Goal: Task Accomplishment & Management: Use online tool/utility

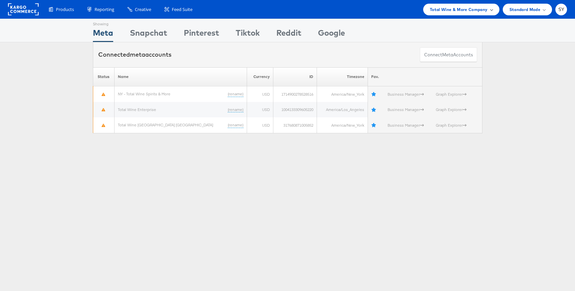
click at [475, 11] on span "Total Wine & More Company" at bounding box center [459, 9] width 58 height 7
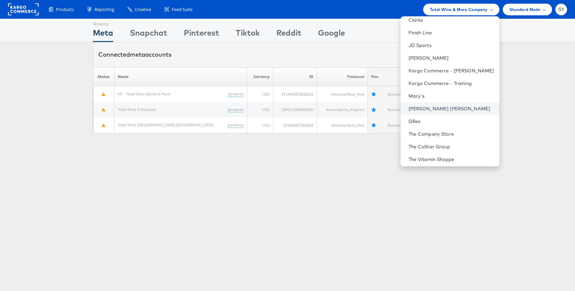
scroll to position [32, 0]
click at [454, 145] on link "The CoStar Group" at bounding box center [451, 144] width 86 height 7
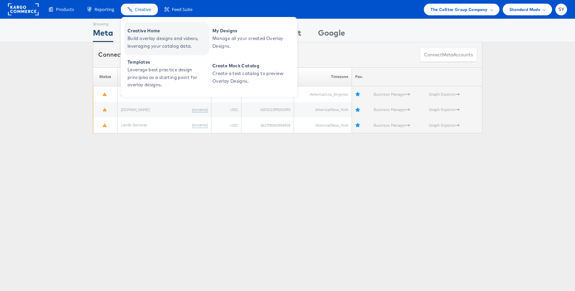
click at [151, 40] on span "Build overlay designs and videos, leveraging your catalog data." at bounding box center [167, 42] width 80 height 15
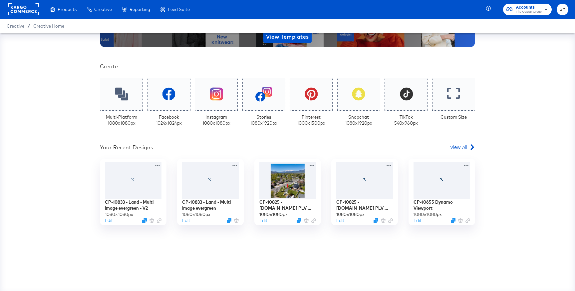
scroll to position [125, 0]
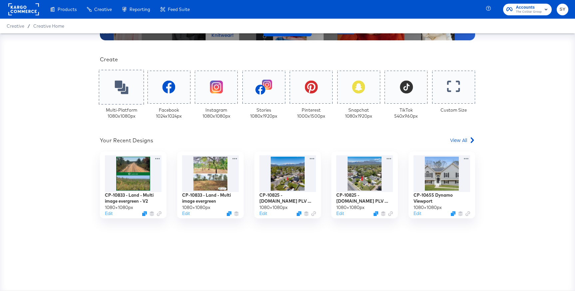
click at [119, 95] on div at bounding box center [121, 87] width 45 height 35
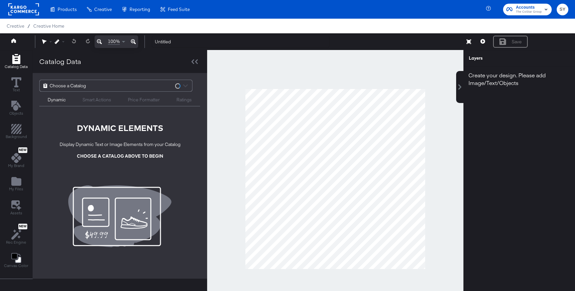
click at [136, 88] on div "Choose a Catalog" at bounding box center [116, 85] width 152 height 11
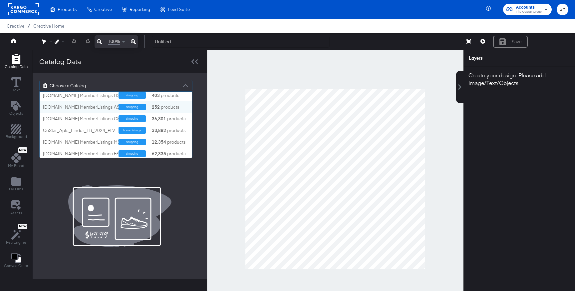
scroll to position [15, 0]
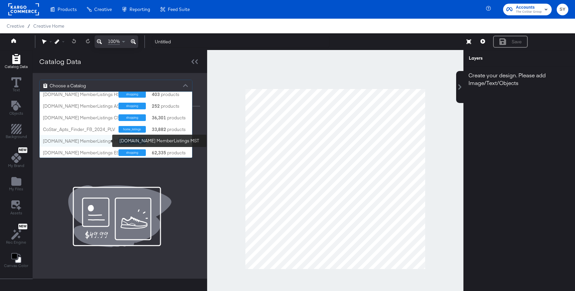
click at [85, 142] on div "Homes.com MemberListings MST" at bounding box center [83, 141] width 80 height 6
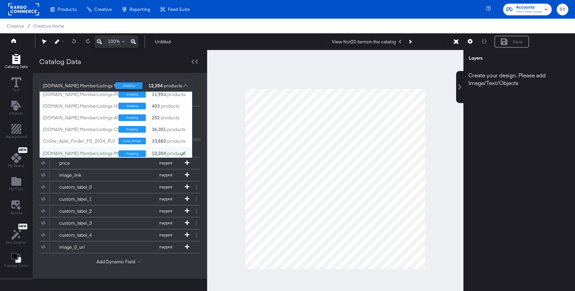
scroll to position [0, 0]
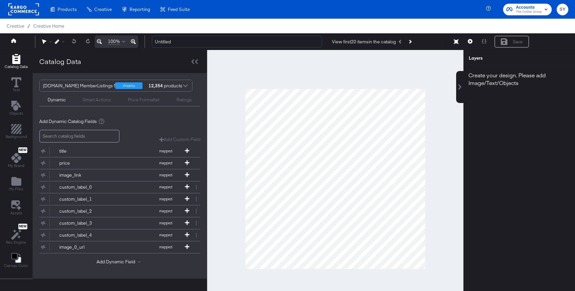
drag, startPoint x: 178, startPoint y: 40, endPoint x: 149, endPoint y: 41, distance: 29.0
click at [149, 41] on div "Untitled View first 20 items in the catalog Save" at bounding box center [357, 41] width 422 height 13
click at [185, 174] on icon at bounding box center [187, 174] width 5 height 5
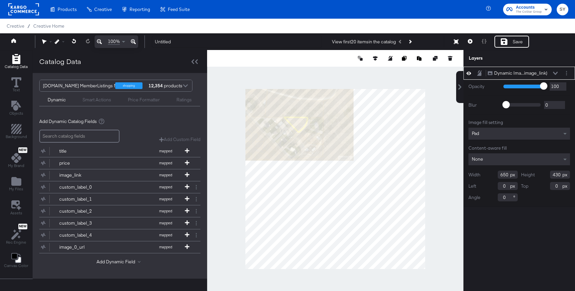
click at [502, 134] on div "Pad" at bounding box center [519, 133] width 102 height 12
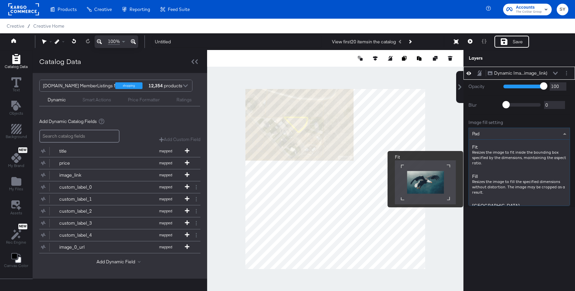
scroll to position [87, 0]
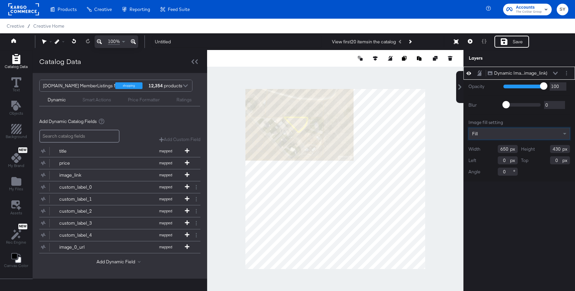
click at [510, 151] on div "Width 650" at bounding box center [492, 149] width 49 height 8
type input "6"
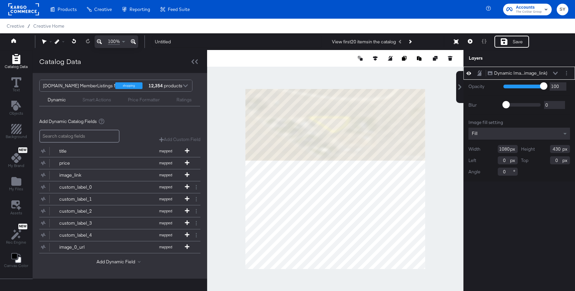
type input "1080"
click at [558, 148] on input "430" at bounding box center [560, 149] width 20 height 8
type input "1080"
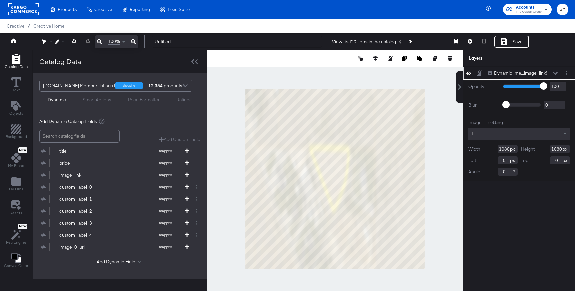
click at [551, 204] on div "Dynamic Ima...image_link) Dynamic Image (image_link) Opacity 1 100 100 Blur 0 2…" at bounding box center [519, 182] width 112 height 231
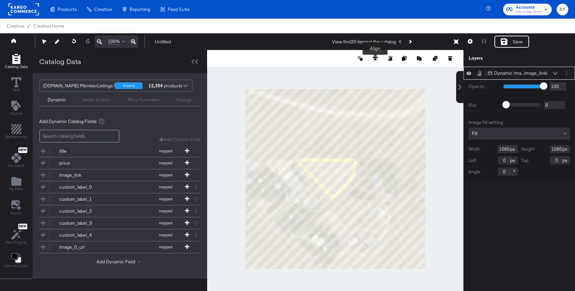
click at [373, 58] on icon at bounding box center [375, 58] width 5 height 5
click at [325, 69] on icon at bounding box center [326, 70] width 5 height 5
click at [14, 187] on span "My Files" at bounding box center [16, 188] width 14 height 5
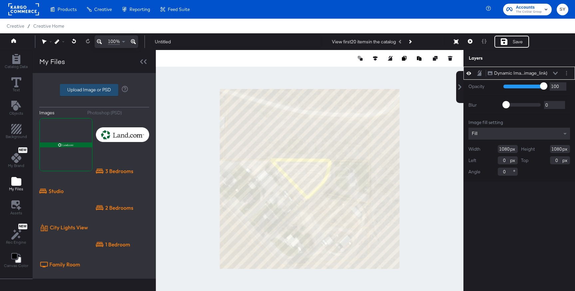
click at [88, 92] on label "Upload Image or PSD" at bounding box center [89, 89] width 58 height 11
click at [94, 90] on input "Upload Image or PSD" at bounding box center [94, 90] width 0 height 0
type input "C:\fakepath\orange badge.png"
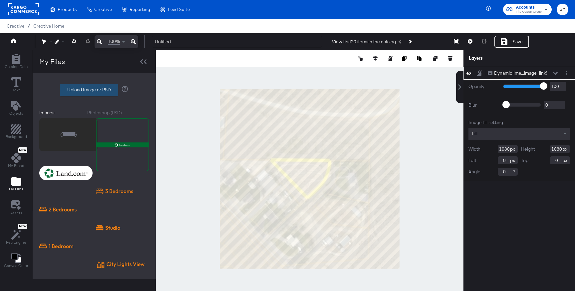
click at [92, 86] on label "Upload Image or PSD" at bounding box center [89, 89] width 58 height 11
click at [94, 90] on input "Upload Image or PSD" at bounding box center [94, 90] width 0 height 0
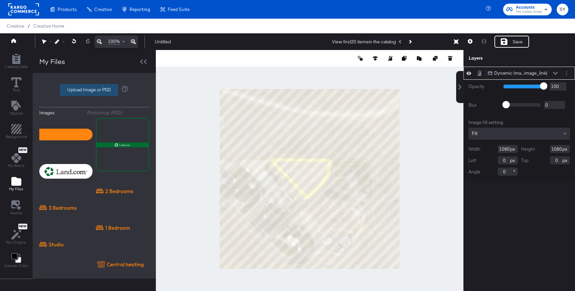
type input "C:\fakepath\amenity bubble.png"
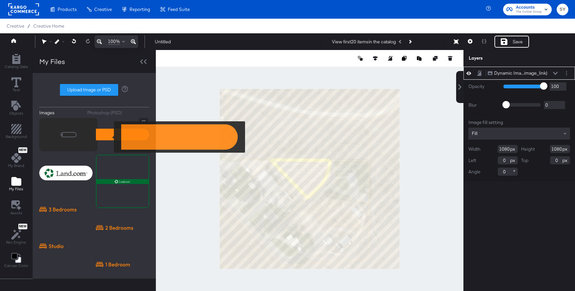
click at [110, 137] on img at bounding box center [122, 134] width 53 height 33
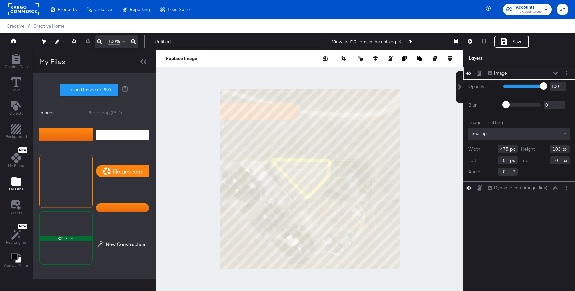
type input "96"
click at [122, 169] on img at bounding box center [122, 170] width 53 height 33
type input "636"
type input "916"
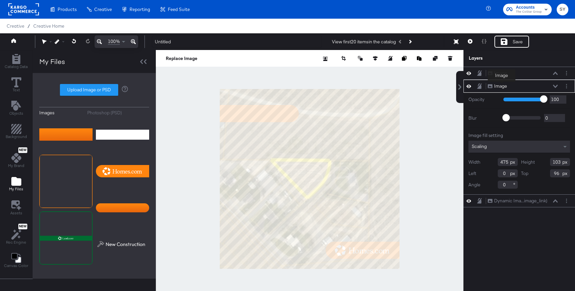
click at [502, 86] on div "Image" at bounding box center [500, 86] width 13 height 6
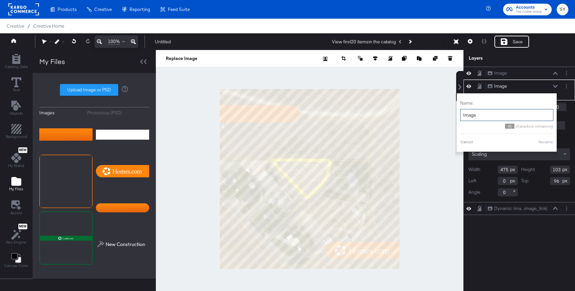
drag, startPoint x: 476, startPoint y: 114, endPoint x: 459, endPoint y: 114, distance: 17.0
click at [459, 114] on div "Name: Image 45 characters remaining Cancel Rename" at bounding box center [507, 122] width 100 height 58
type input "amenity bubble"
click at [548, 139] on button "Rename" at bounding box center [545, 142] width 15 height 6
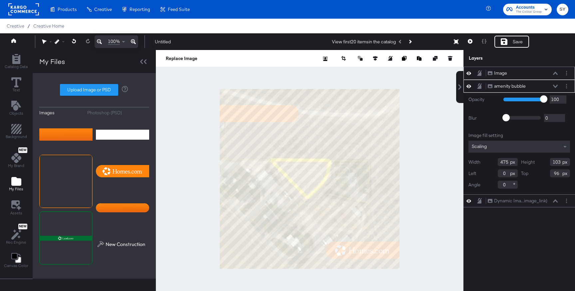
click at [505, 76] on div "Image" at bounding box center [500, 73] width 13 height 6
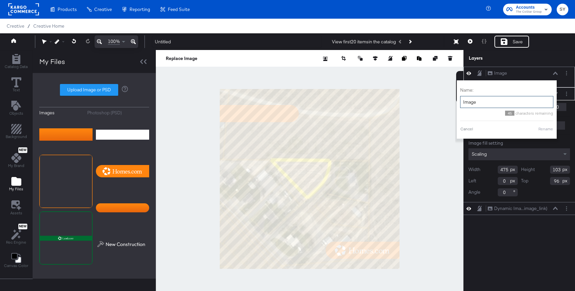
drag, startPoint x: 483, startPoint y: 103, endPoint x: 464, endPoint y: 103, distance: 18.6
click at [464, 103] on input "Image" at bounding box center [506, 102] width 93 height 12
type input "I"
type input "homes.com logo"
click at [542, 129] on button "Rename" at bounding box center [545, 129] width 15 height 6
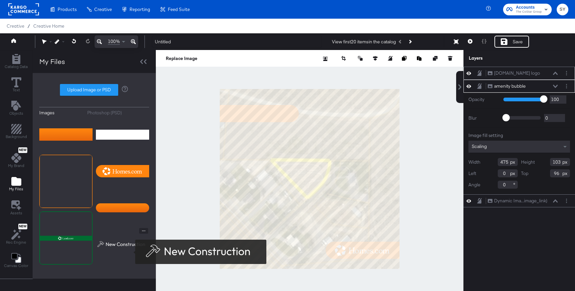
click at [131, 252] on img at bounding box center [122, 244] width 53 height 33
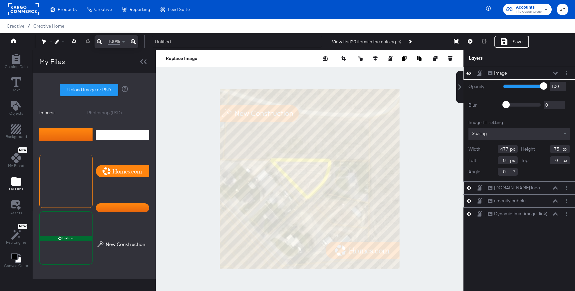
type input "110"
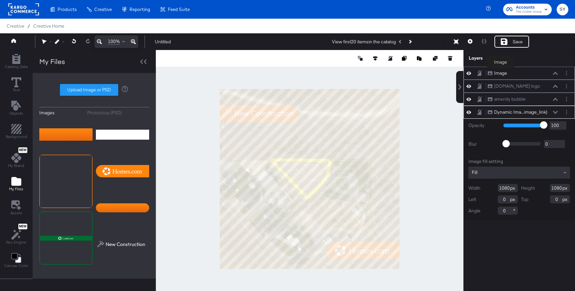
click at [501, 73] on div "Image" at bounding box center [500, 73] width 13 height 6
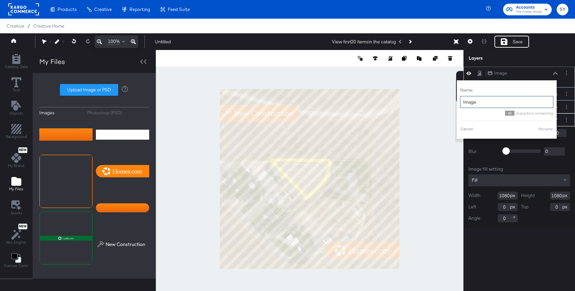
drag, startPoint x: 484, startPoint y: 100, endPoint x: 461, endPoint y: 100, distance: 23.0
click at [461, 100] on input "Image" at bounding box center [506, 102] width 93 height 12
drag, startPoint x: 479, startPoint y: 105, endPoint x: 461, endPoint y: 105, distance: 18.6
click at [461, 105] on input "new con placeholder" at bounding box center [506, 102] width 93 height 12
type input "amenity placeholder"
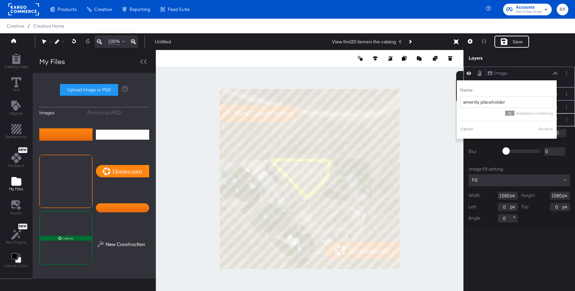
click at [548, 130] on button "Rename" at bounding box center [545, 129] width 15 height 6
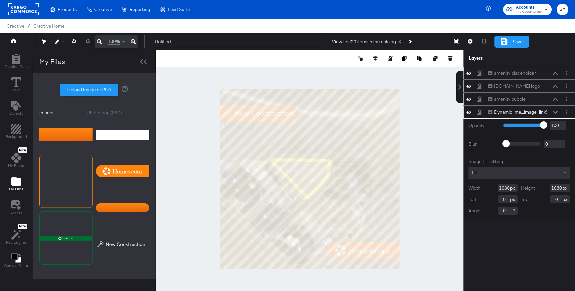
click at [508, 45] on div "Save" at bounding box center [511, 42] width 35 height 12
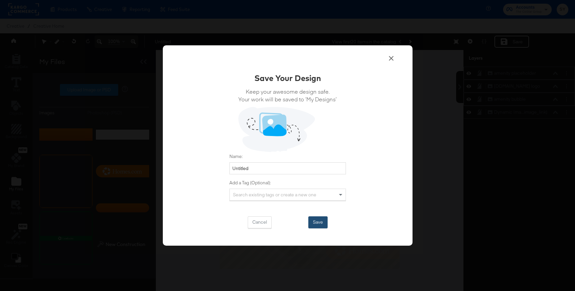
click at [316, 222] on button "Save" at bounding box center [317, 222] width 19 height 12
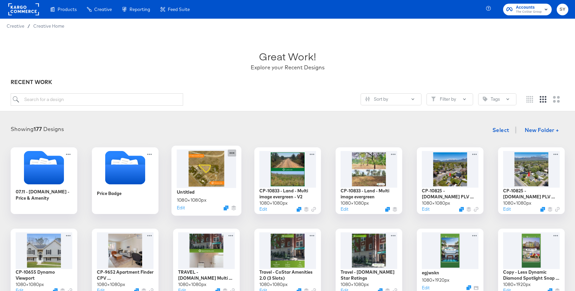
click at [231, 153] on icon at bounding box center [232, 152] width 8 height 7
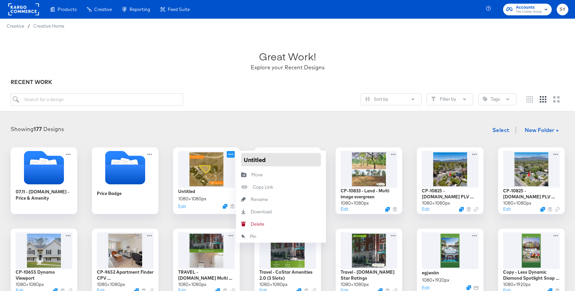
drag, startPoint x: 272, startPoint y: 157, endPoint x: 245, endPoint y: 156, distance: 26.6
click at [245, 157] on input "Untitled" at bounding box center [281, 159] width 80 height 13
paste input "Community Carousel Mock"
type input "Community Carousel Mock, Amenity + Logo"
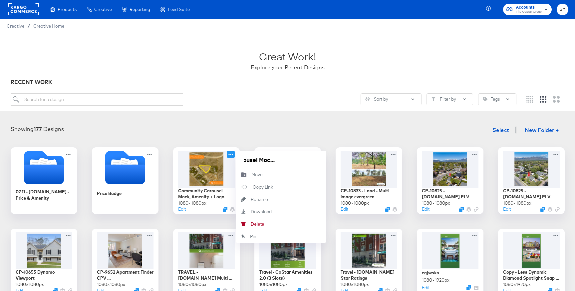
click at [274, 125] on div "Showing 177 Designs Select New Folder +" at bounding box center [288, 130] width 562 height 14
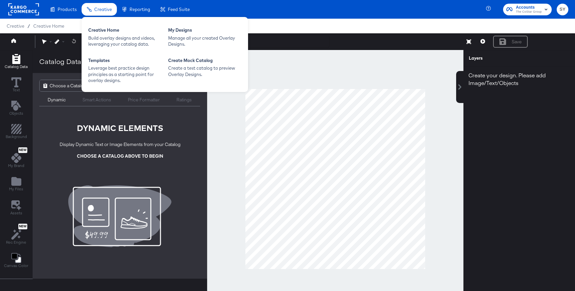
click at [105, 11] on span "Creative" at bounding box center [103, 9] width 18 height 5
click at [109, 35] on div "Build overlay designs and videos, leveraging your catalog data." at bounding box center [124, 41] width 73 height 12
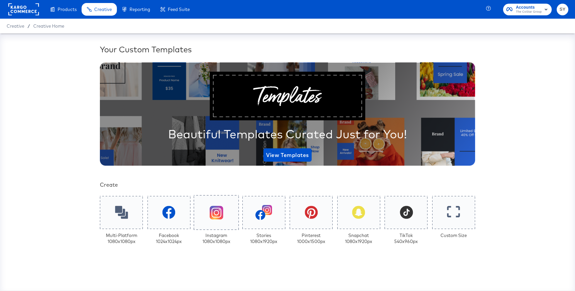
scroll to position [125, 0]
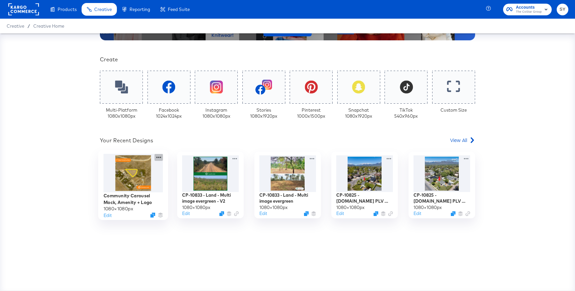
click at [159, 157] on icon at bounding box center [158, 156] width 5 height 1
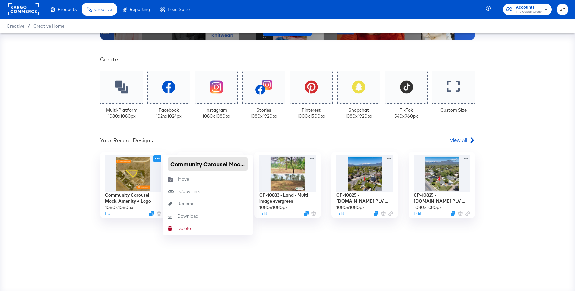
click at [171, 162] on input "Community Carousel Mock, Amenity + Logo" at bounding box center [208, 163] width 80 height 13
type input "(draft)Community Carousel Mock, Amenity + Logo"
click at [210, 147] on div "Your Custom Templates Beautiful Templates Curated Just for You! View Templates …" at bounding box center [287, 104] width 375 height 372
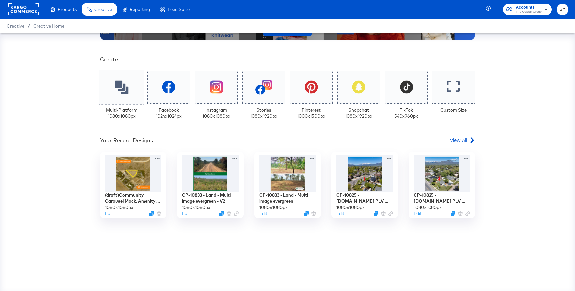
click at [122, 93] on icon at bounding box center [122, 87] width 14 height 14
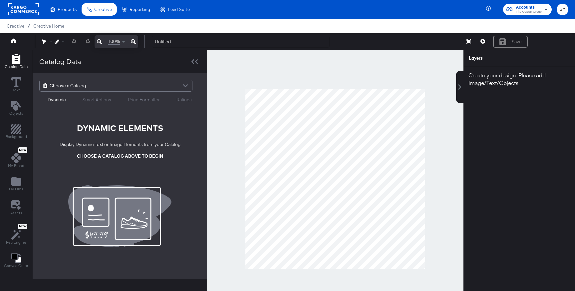
click at [172, 89] on div "Choose a Catalog" at bounding box center [116, 85] width 152 height 11
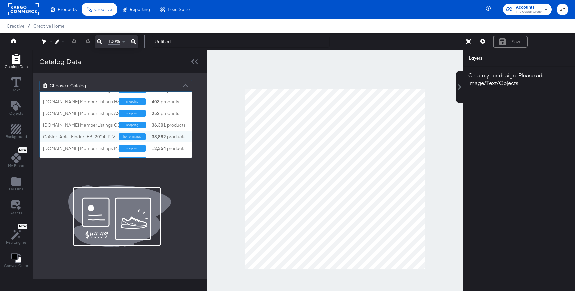
scroll to position [8, 0]
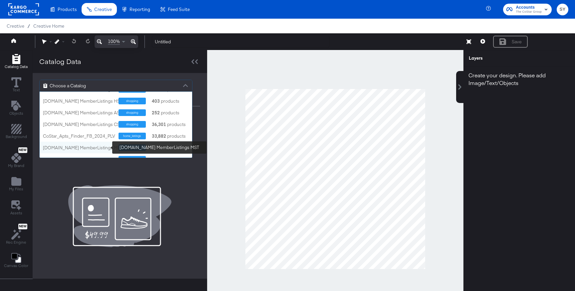
click at [100, 147] on div "Homes.com MemberListings MST" at bounding box center [83, 147] width 80 height 6
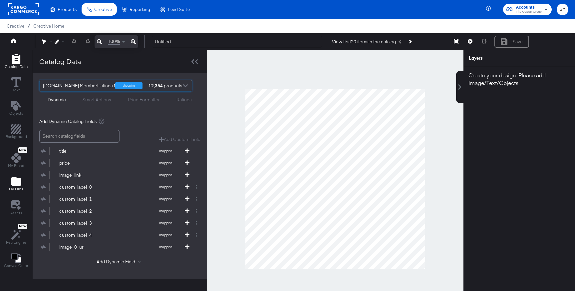
click at [16, 182] on icon "Add Files" at bounding box center [16, 181] width 10 height 9
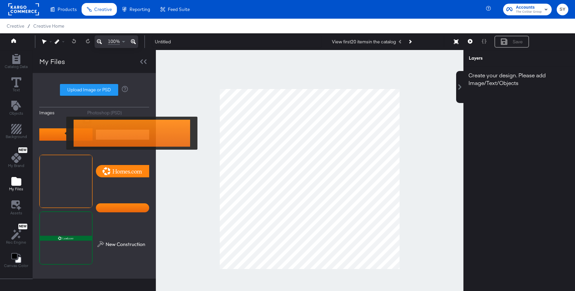
click at [62, 133] on img at bounding box center [65, 134] width 53 height 33
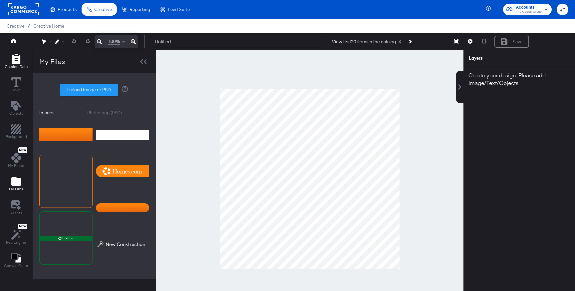
click at [15, 62] on icon "Add Rectangle" at bounding box center [16, 59] width 8 height 10
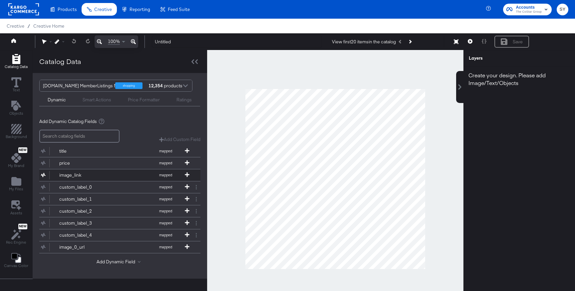
click at [130, 169] on button "image_link mapped" at bounding box center [115, 175] width 153 height 12
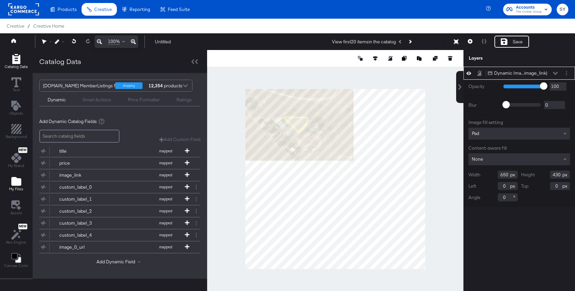
click at [19, 184] on icon "Add Files" at bounding box center [16, 181] width 10 height 9
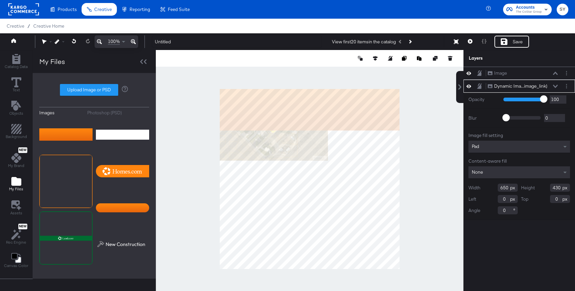
click at [507, 190] on input "650" at bounding box center [508, 187] width 20 height 8
type input "6"
type input "1080"
click at [559, 189] on input "430" at bounding box center [560, 187] width 20 height 8
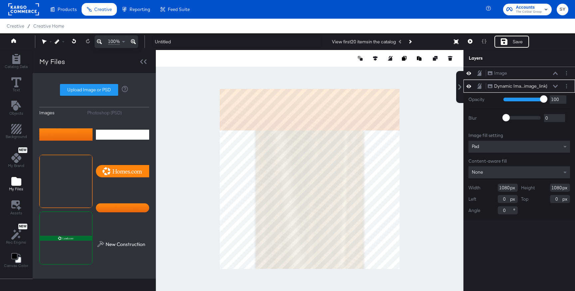
type input "1080"
click at [550, 242] on div "Image Image Dynamic Ima...image_link) Dynamic Image (image_link) Opacity 1 100 …" at bounding box center [519, 182] width 112 height 231
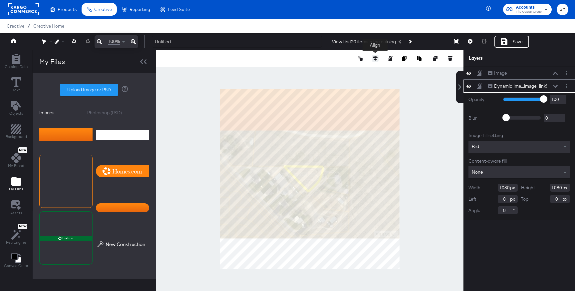
click at [373, 56] on icon at bounding box center [375, 58] width 5 height 5
click at [373, 73] on button at bounding box center [375, 70] width 7 height 7
click at [372, 70] on button at bounding box center [375, 70] width 7 height 7
click at [515, 145] on div "Pad" at bounding box center [519, 146] width 102 height 12
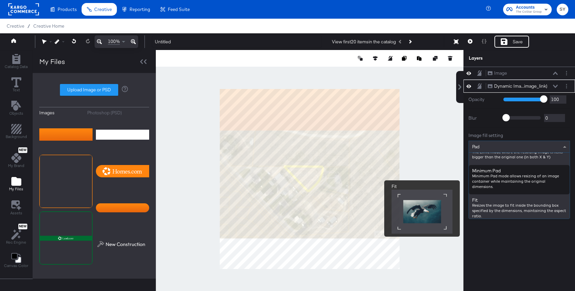
scroll to position [58, 0]
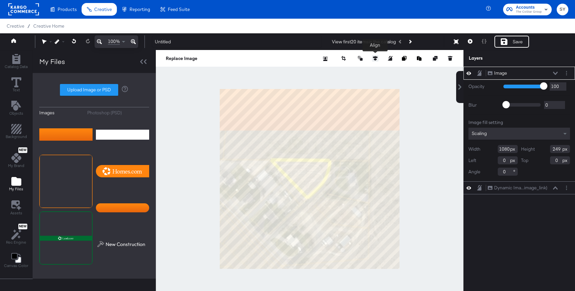
click at [374, 56] on button at bounding box center [375, 58] width 7 height 7
click at [374, 72] on icon at bounding box center [375, 70] width 5 height 5
type input "831"
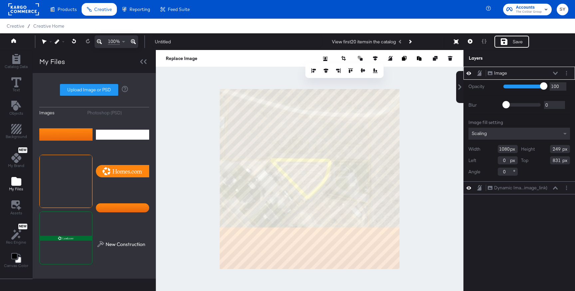
click at [402, 132] on div at bounding box center [310, 179] width 308 height 258
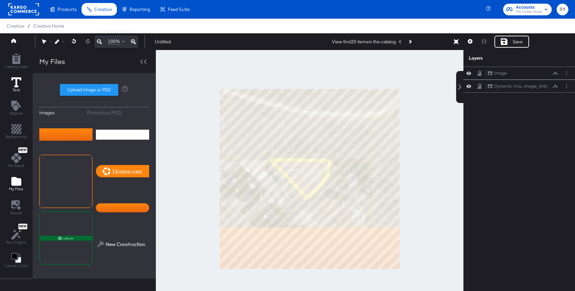
click at [20, 84] on icon at bounding box center [16, 82] width 10 height 10
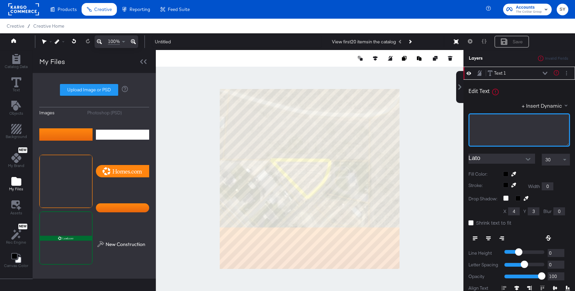
click at [522, 125] on div "﻿" at bounding box center [519, 129] width 102 height 33
click at [535, 104] on button "+ Insert Dynamic" at bounding box center [546, 105] width 48 height 7
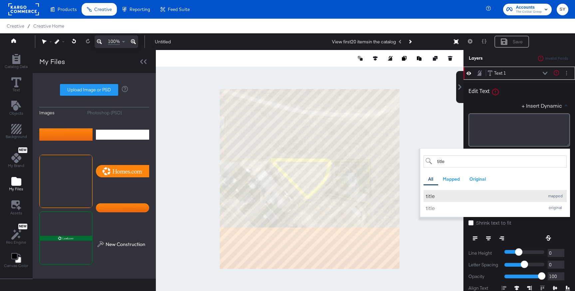
type input "title"
click at [452, 196] on div "title" at bounding box center [483, 195] width 115 height 7
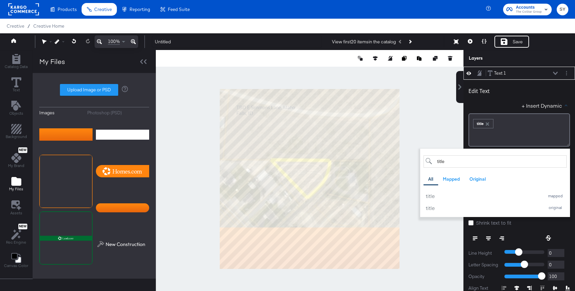
click at [518, 95] on div "Edit Text" at bounding box center [519, 92] width 102 height 9
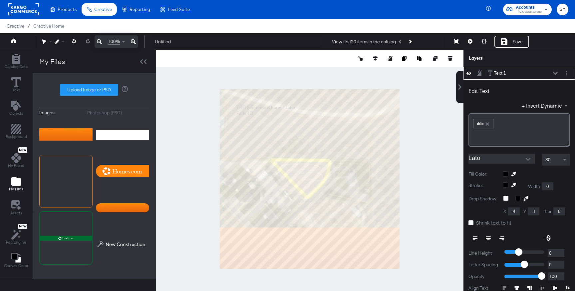
type input "651"
click at [488, 236] on icon at bounding box center [488, 236] width 5 height 1
click at [497, 156] on input "Lato" at bounding box center [496, 158] width 57 height 10
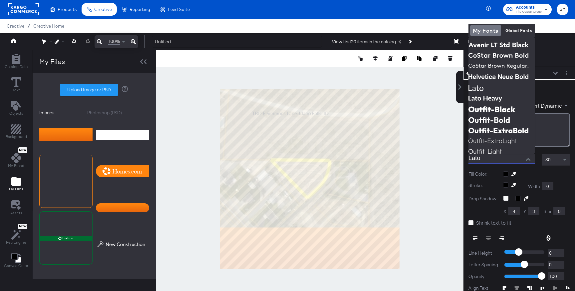
drag, startPoint x: 485, startPoint y: 157, endPoint x: 454, endPoint y: 157, distance: 30.6
click at [454, 67] on div "Catalog Data Text Objects Background New My Brand My Files Assets New Rec Engin…" at bounding box center [287, 58] width 575 height 17
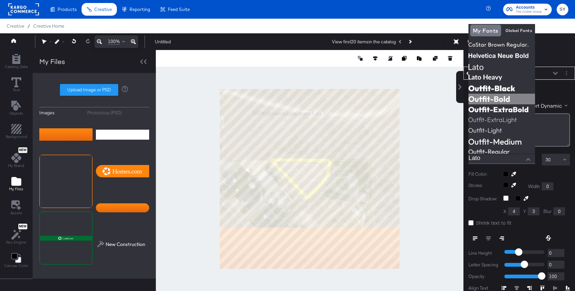
click at [508, 98] on img at bounding box center [501, 99] width 67 height 11
type input "Outfit-Bold"
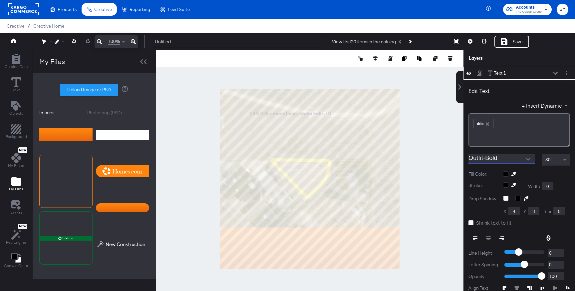
click at [505, 172] on div at bounding box center [536, 173] width 67 height 5
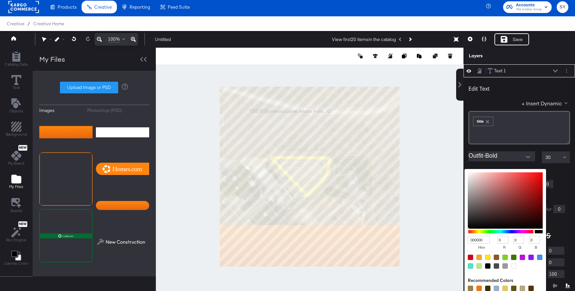
type input "ECE0E0"
type input "236"
type input "224"
type input "EDE2E2"
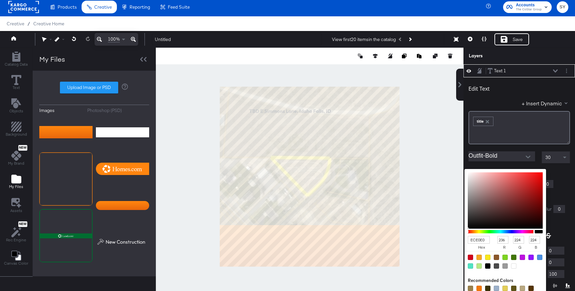
type input "237"
type input "226"
type input "F9F0F0"
type input "249"
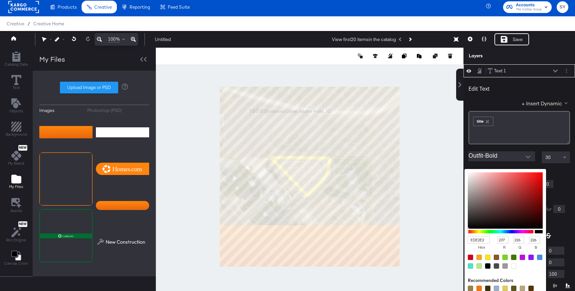
type input "240"
type input "FFFCFC"
type input "255"
type input "252"
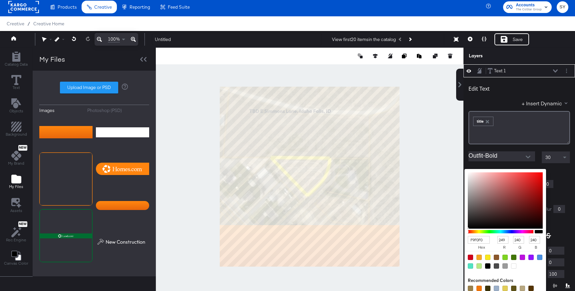
type input "252"
type input "FFFFFF"
type input "255"
drag, startPoint x: 471, startPoint y: 176, endPoint x: 466, endPoint y: 168, distance: 9.5
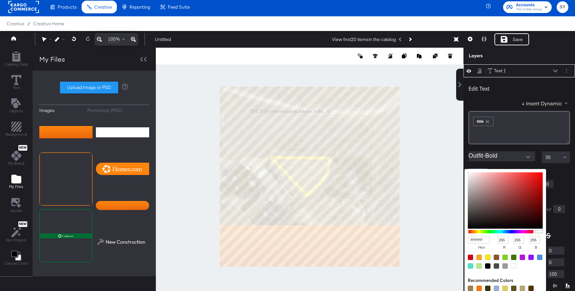
click at [466, 169] on div "FFFFFF hex 255 r 255 g 255 b 100 a" at bounding box center [505, 231] width 82 height 125
click at [489, 123] on icon "button" at bounding box center [487, 121] width 5 height 5
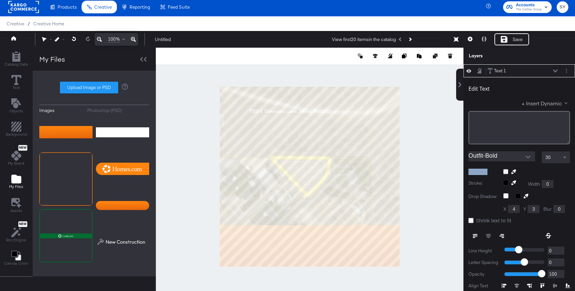
click at [543, 105] on button "+ Insert Dynamic" at bounding box center [546, 103] width 48 height 7
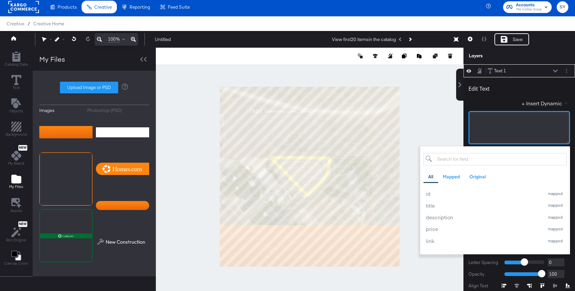
click at [514, 123] on div "﻿" at bounding box center [519, 127] width 102 height 33
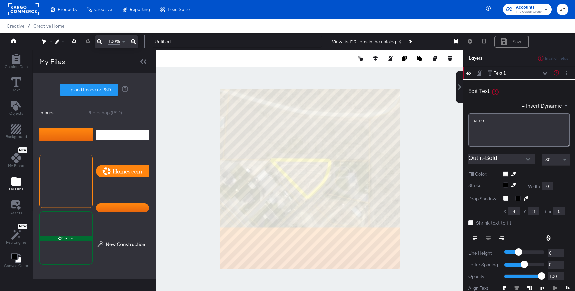
scroll to position [2, 0]
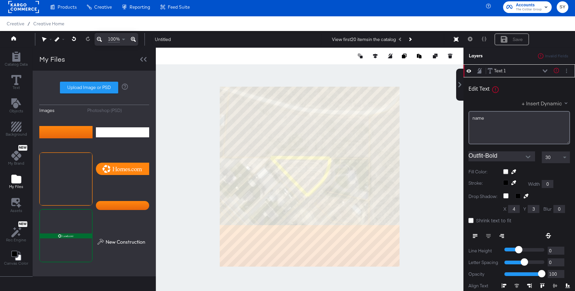
click at [536, 102] on button "+ Insert Dynamic" at bounding box center [546, 103] width 48 height 7
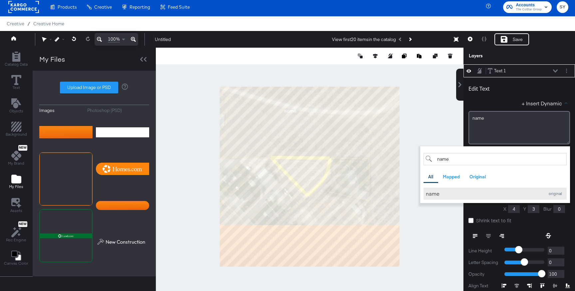
type input "name"
click at [447, 190] on div "name" at bounding box center [483, 193] width 115 height 7
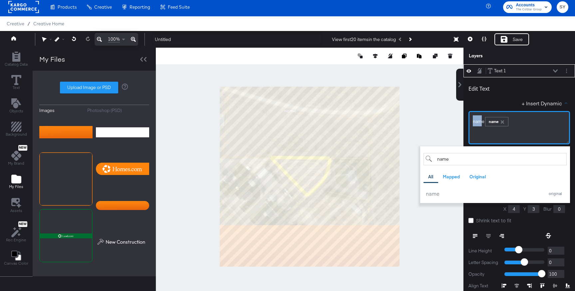
drag, startPoint x: 483, startPoint y: 121, endPoint x: 457, endPoint y: 121, distance: 25.3
click at [457, 64] on div "Catalog Data Text Objects Background New My Brand My Files Assets New Rec Engin…" at bounding box center [287, 56] width 575 height 17
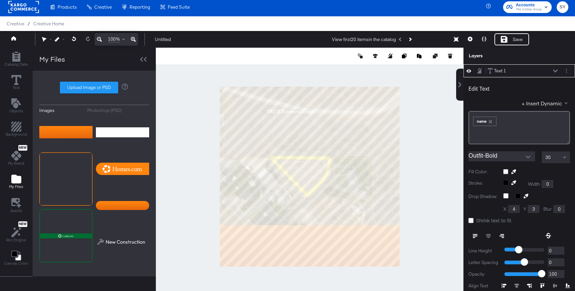
type input "215"
type input "831"
click at [547, 157] on span "30" at bounding box center [547, 157] width 5 height 6
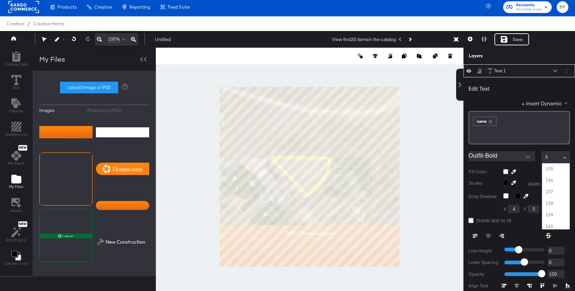
type input "50"
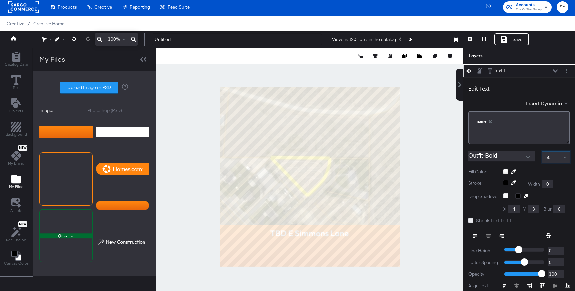
click at [472, 220] on icon at bounding box center [470, 220] width 5 height 5
click at [0, 0] on input "Shrink text to fit" at bounding box center [0, 0] width 0 height 0
click at [555, 156] on div "50" at bounding box center [556, 156] width 28 height 11
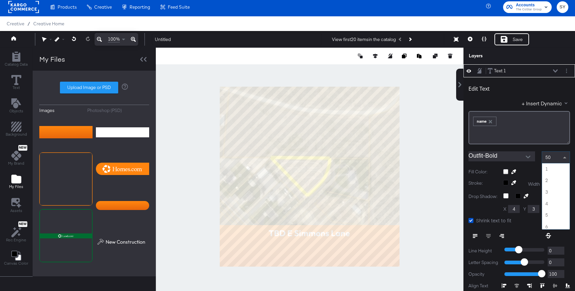
scroll to position [564, 0]
type input "55"
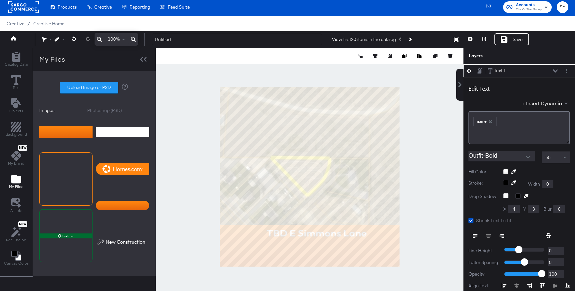
click at [408, 232] on div at bounding box center [310, 177] width 308 height 258
type input "918"
click at [375, 54] on icon at bounding box center [375, 56] width 5 height 5
click at [326, 65] on button at bounding box center [326, 68] width 7 height 7
type input "81"
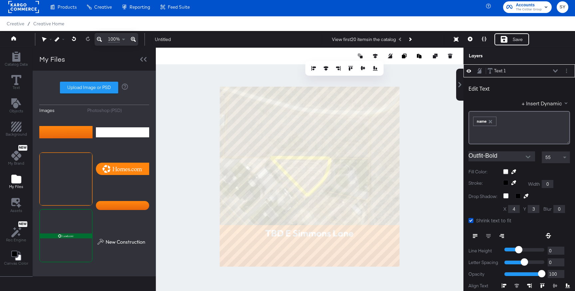
click at [423, 171] on div at bounding box center [310, 177] width 308 height 258
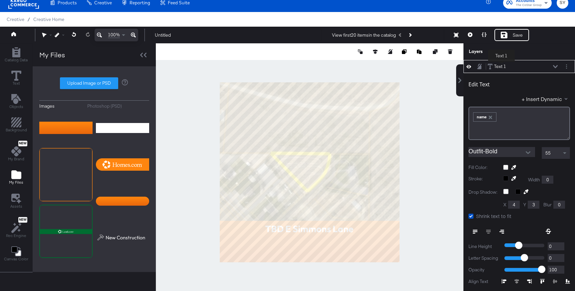
click at [501, 67] on div "Text 1" at bounding box center [500, 66] width 12 height 6
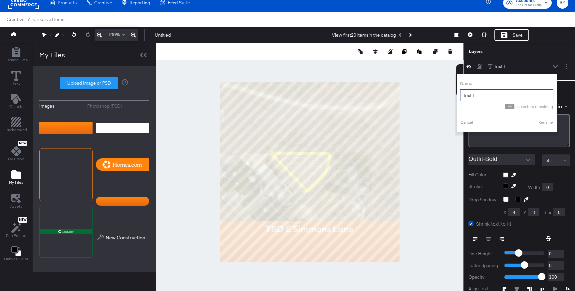
drag, startPoint x: 481, startPoint y: 93, endPoint x: 464, endPoint y: 91, distance: 17.8
click at [464, 91] on input "Text 1" at bounding box center [506, 95] width 93 height 12
type input "address line 1"
click at [551, 117] on div "Name: address line 1 36 characters remaining Cancel Rename" at bounding box center [506, 103] width 93 height 52
click at [544, 121] on button "Rename" at bounding box center [545, 122] width 15 height 6
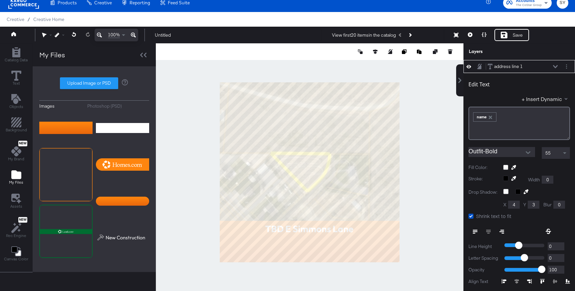
click at [555, 65] on icon at bounding box center [555, 66] width 5 height 3
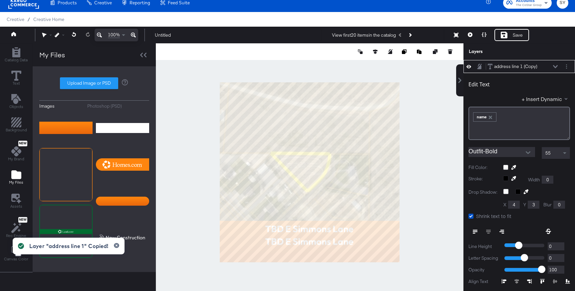
type input "81"
type input "907"
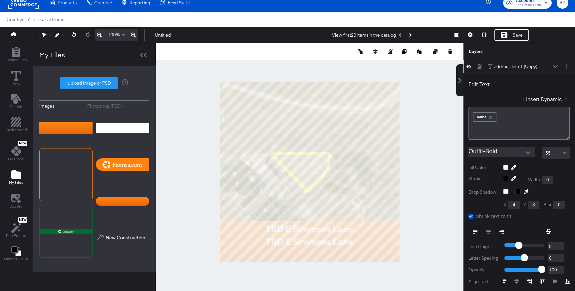
click at [512, 149] on input "Outfit-Bold" at bounding box center [496, 152] width 57 height 10
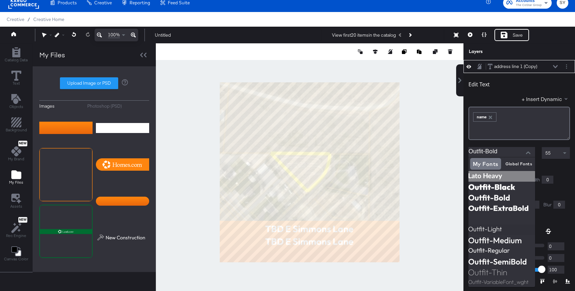
scroll to position [56, 0]
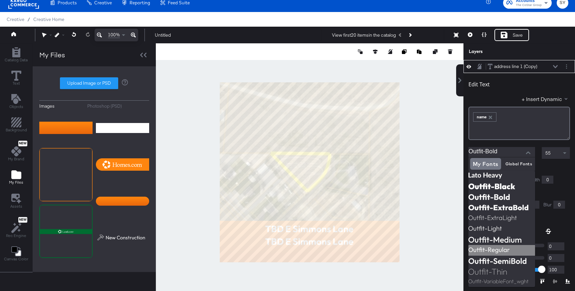
click at [512, 249] on img at bounding box center [501, 250] width 67 height 11
type input "Outfit-Regular"
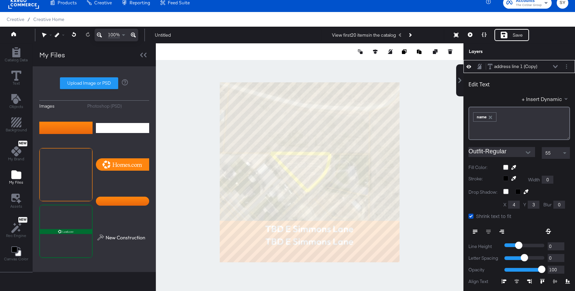
click at [549, 151] on span "55" at bounding box center [547, 153] width 5 height 6
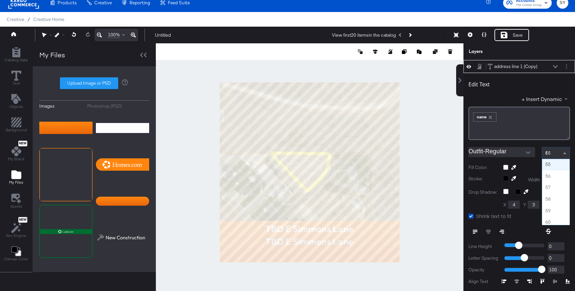
type input "40"
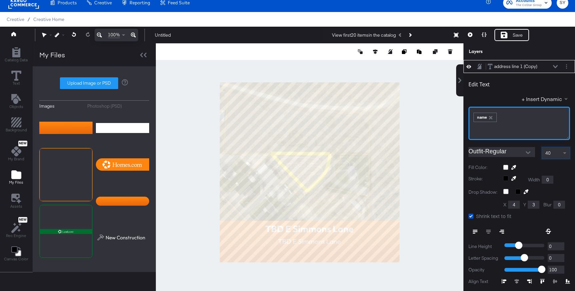
click at [489, 114] on div "name" at bounding box center [485, 117] width 23 height 9
click at [492, 120] on div "name" at bounding box center [484, 117] width 23 height 9
click at [491, 118] on icon "button" at bounding box center [490, 117] width 3 height 3
click at [531, 99] on button "+ Insert Dynamic" at bounding box center [546, 98] width 48 height 7
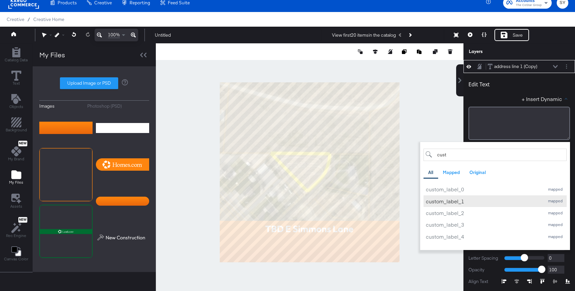
type input "cust"
click at [452, 202] on div "custom_label_1" at bounding box center [483, 200] width 115 height 7
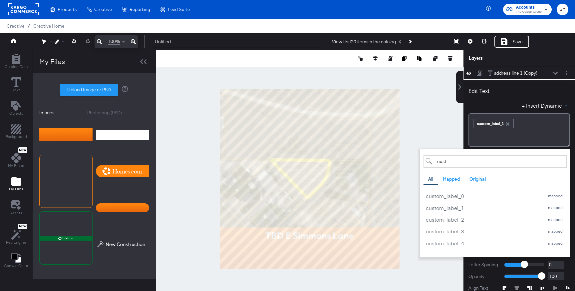
scroll to position [7, 0]
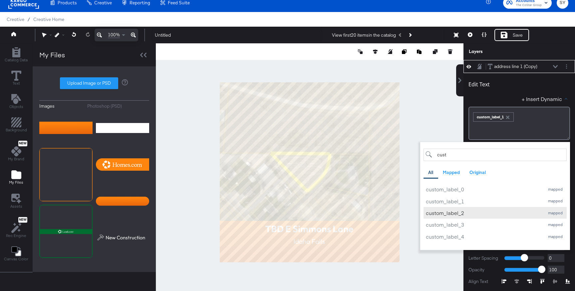
click at [462, 210] on div "custom_label_2" at bounding box center [483, 212] width 115 height 7
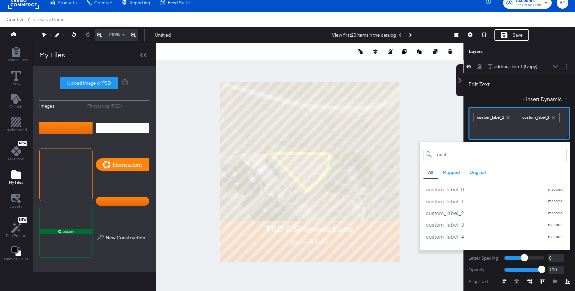
click at [518, 116] on div "﻿ ﻿ custom_label_1 ﻿ ﻿ custom_label_2 ﻿" at bounding box center [519, 116] width 93 height 11
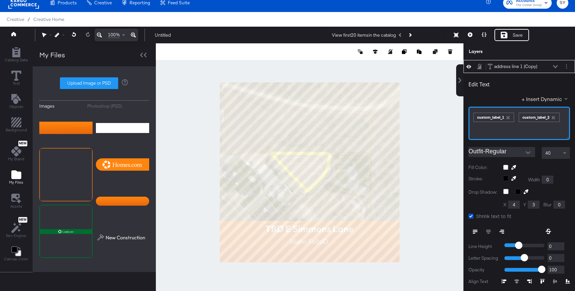
click at [516, 119] on div "﻿ ﻿ custom_label_1 ﻿ ﻿ custom_label_2 ﻿" at bounding box center [519, 116] width 93 height 11
click at [560, 84] on div "Edit Text" at bounding box center [519, 85] width 102 height 9
click at [556, 64] on div "address line 1 (Copy) address line 1 (Copy)" at bounding box center [522, 66] width 71 height 7
click at [527, 65] on div "address line 1 (Copy)" at bounding box center [515, 66] width 43 height 6
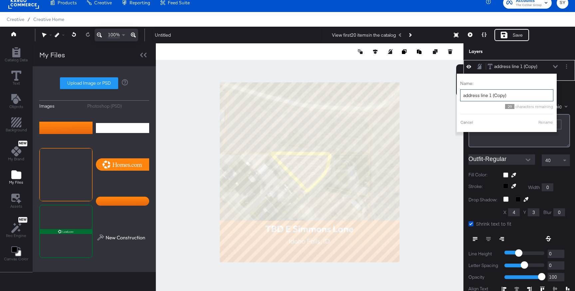
drag, startPoint x: 511, startPoint y: 98, endPoint x: 488, endPoint y: 96, distance: 23.5
click at [488, 96] on input "address line 1 (Copy)" at bounding box center [506, 95] width 93 height 12
type input "address line 2"
click at [549, 124] on button "Rename" at bounding box center [545, 122] width 15 height 6
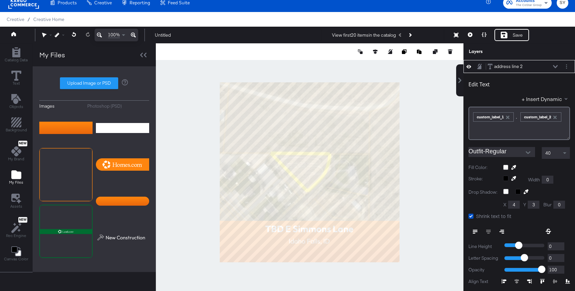
click at [556, 64] on div "address line 2 address line 2" at bounding box center [522, 66] width 71 height 7
click at [555, 67] on icon at bounding box center [555, 66] width 5 height 3
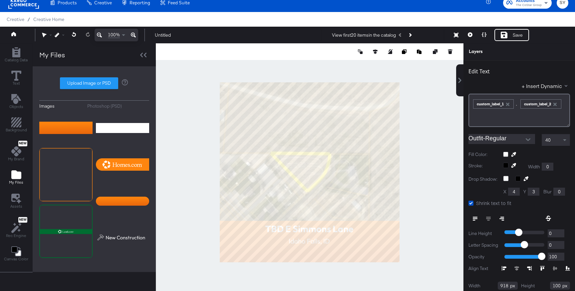
scroll to position [0, 0]
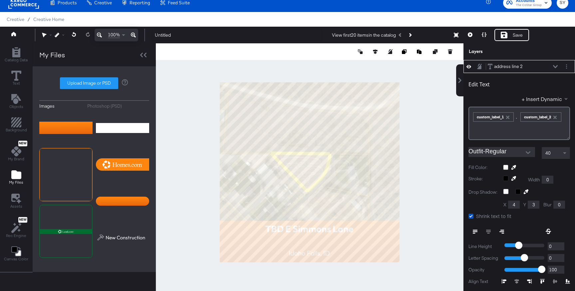
type input "979"
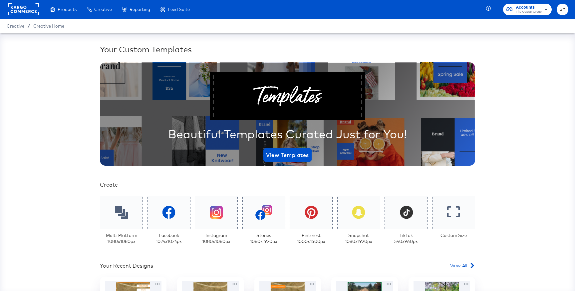
scroll to position [125, 0]
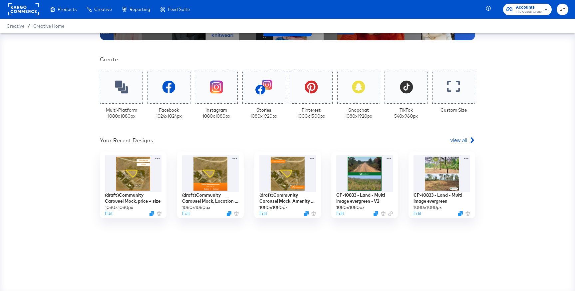
click at [127, 104] on div "Multi-Platform 1080 x 1080 px" at bounding box center [121, 96] width 43 height 51
click at [126, 93] on icon at bounding box center [122, 87] width 14 height 14
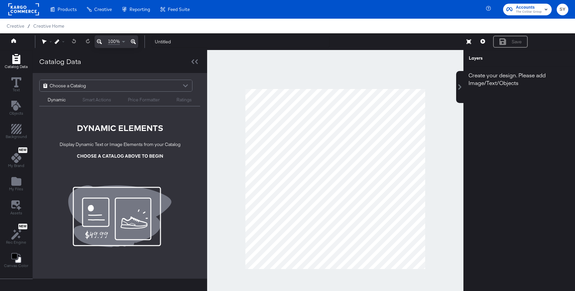
click at [180, 82] on div at bounding box center [185, 87] width 10 height 12
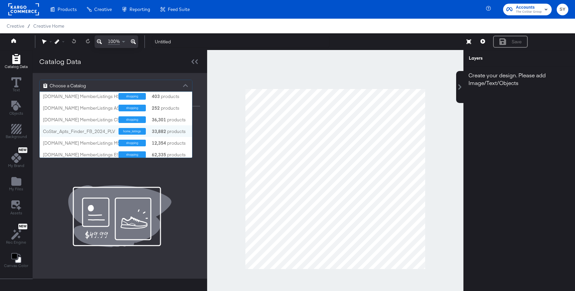
scroll to position [16, 0]
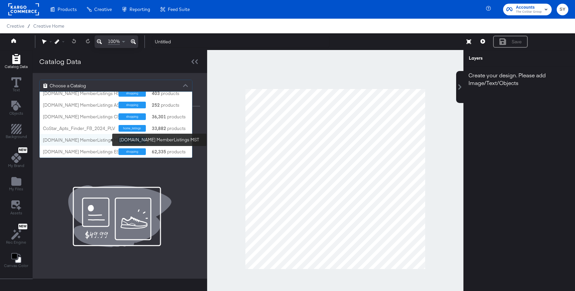
click at [92, 139] on div "[DOMAIN_NAME] MemberListings MST" at bounding box center [83, 140] width 80 height 6
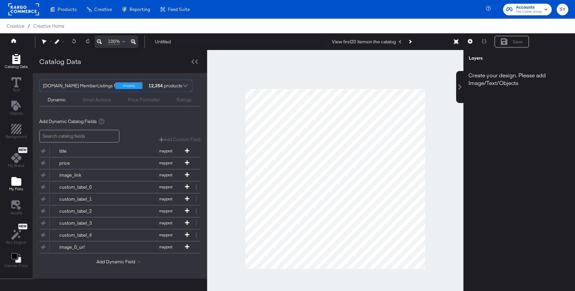
click at [19, 183] on icon "Add Files" at bounding box center [16, 181] width 10 height 9
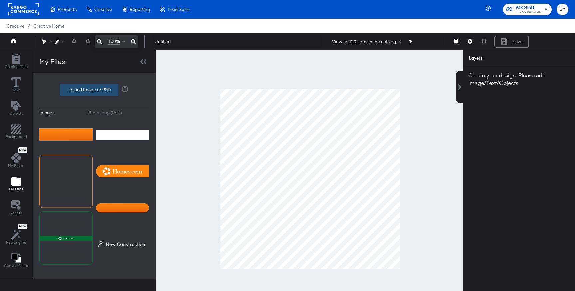
click at [99, 91] on label "Upload Image or PSD" at bounding box center [89, 89] width 58 height 11
click at [94, 90] on input "Upload Image or PSD" at bounding box center [94, 90] width 0 height 0
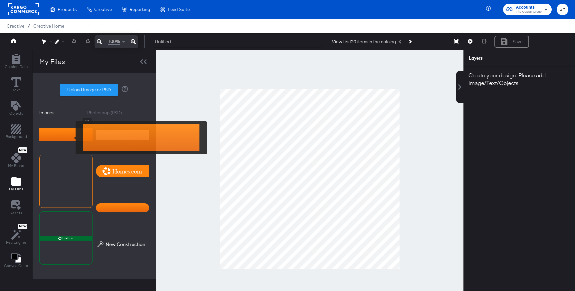
click at [71, 137] on img at bounding box center [65, 134] width 53 height 33
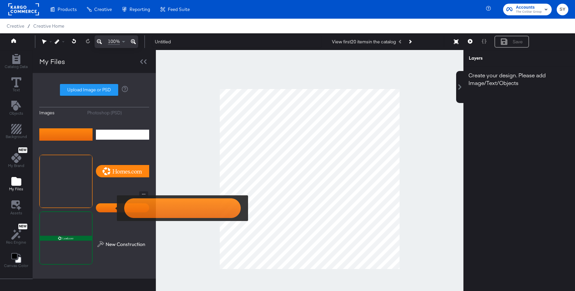
click at [113, 208] on img at bounding box center [122, 207] width 53 height 33
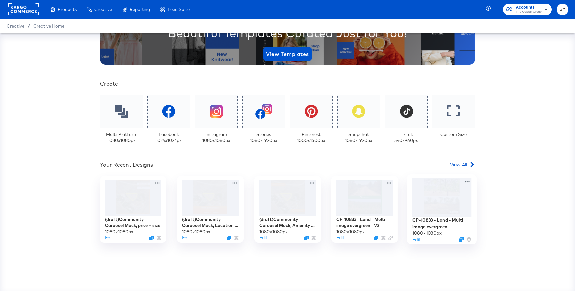
scroll to position [111, 0]
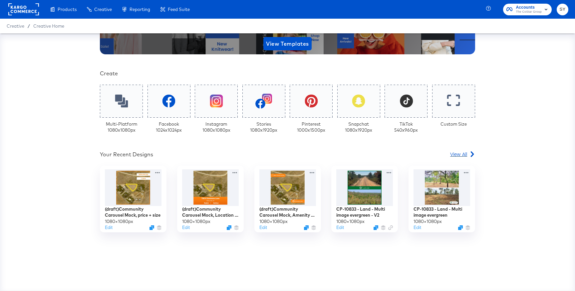
click at [463, 155] on span "View All" at bounding box center [458, 153] width 17 height 7
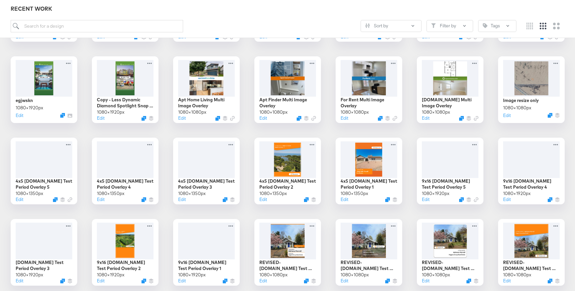
scroll to position [93, 0]
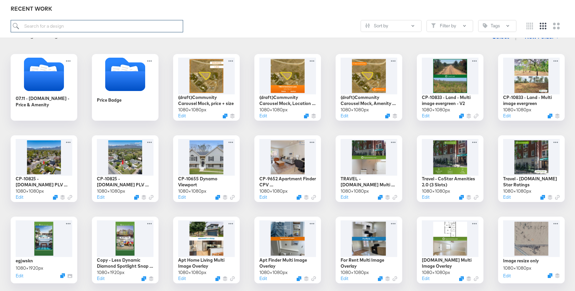
click at [149, 24] on input "search" at bounding box center [97, 26] width 172 height 12
type input "homes"
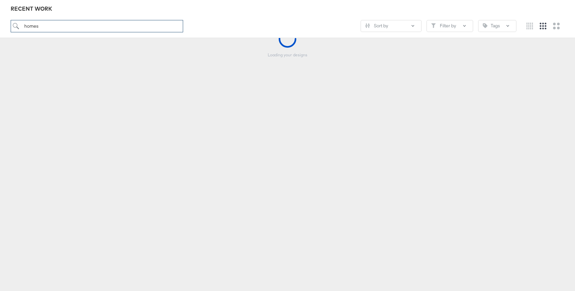
scroll to position [74, 0]
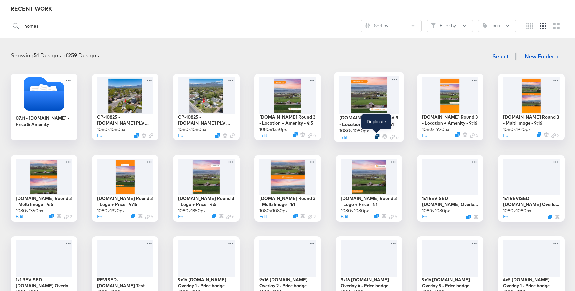
click at [378, 135] on icon "Duplicate" at bounding box center [376, 135] width 5 height 5
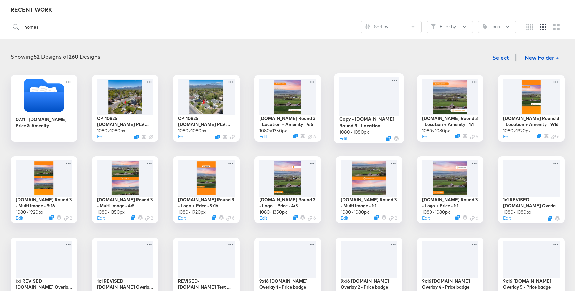
scroll to position [72, 0]
drag, startPoint x: 48, startPoint y: 27, endPoint x: 3, endPoint y: 28, distance: 45.3
click at [3, 28] on div "Great Work! Explore your Recent Designs RECENT WORK homes Sort by Filter by Tags" at bounding box center [287, 0] width 575 height 78
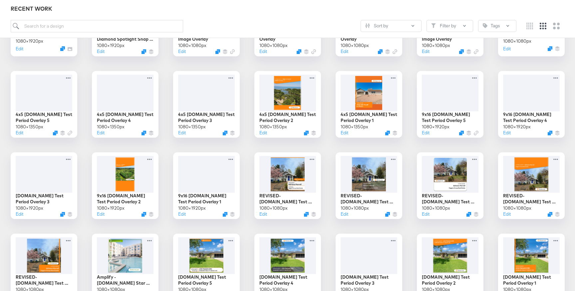
scroll to position [318, 0]
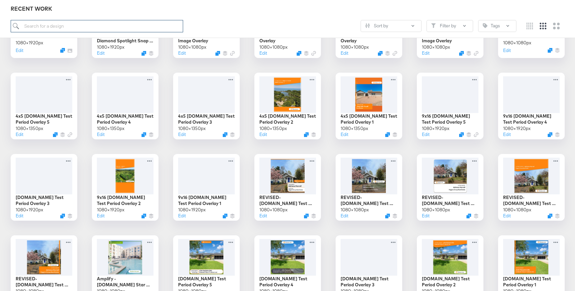
click at [36, 32] on input "search" at bounding box center [97, 26] width 172 height 12
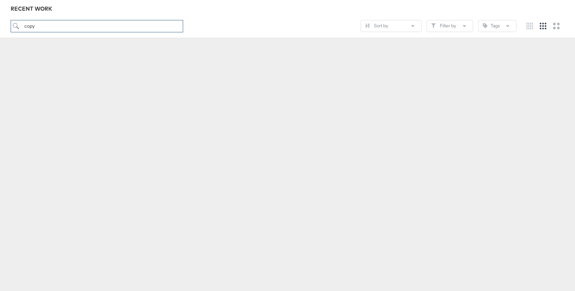
scroll to position [74, 0]
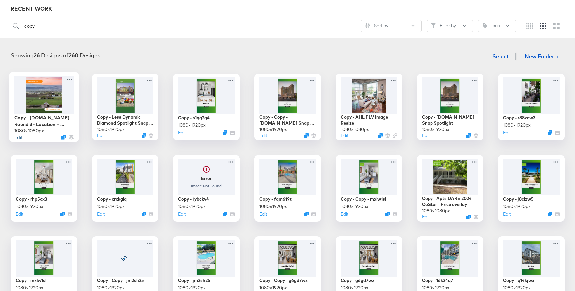
type input "copy"
click at [20, 138] on button "Edit" at bounding box center [18, 136] width 8 height 6
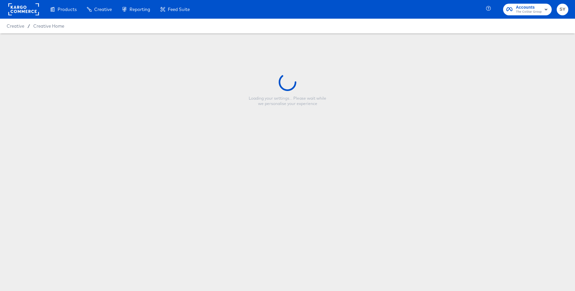
type input "Copy - [DOMAIN_NAME] Round 3 - Location + Amenity - 1:1"
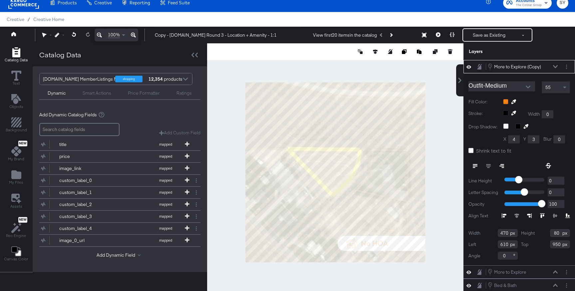
type input "590"
type input "806"
click at [556, 64] on div "More to Explore (Copy) More to Explore (Copy)" at bounding box center [522, 66] width 71 height 7
click at [555, 67] on icon at bounding box center [555, 66] width 5 height 3
click at [505, 100] on div at bounding box center [536, 101] width 67 height 5
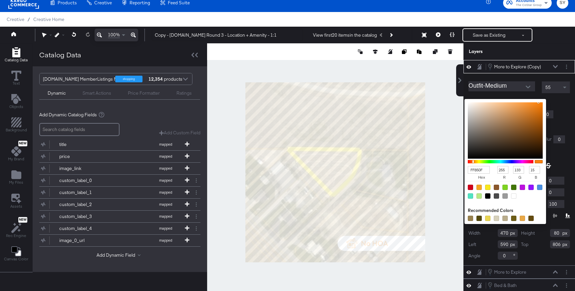
type input "BAAC9F"
type input "186"
type input "172"
type input "159"
type input "C4B6A9"
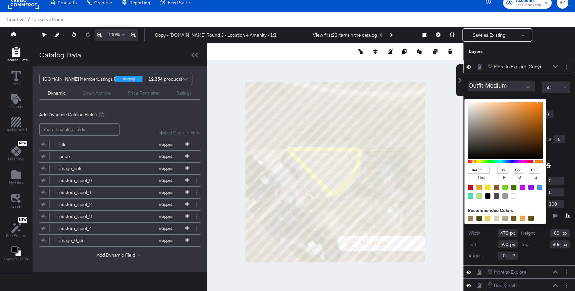
type input "196"
type input "182"
type input "169"
type input "EDE1D6"
type input "237"
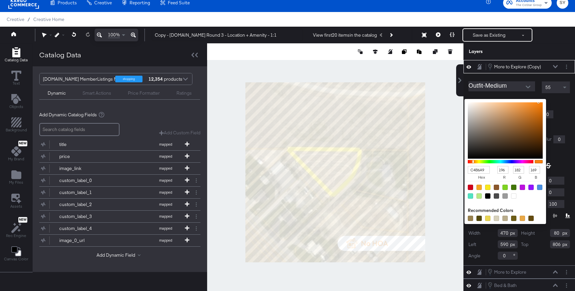
type input "225"
type input "214"
type input "FFF6EE"
type input "255"
type input "246"
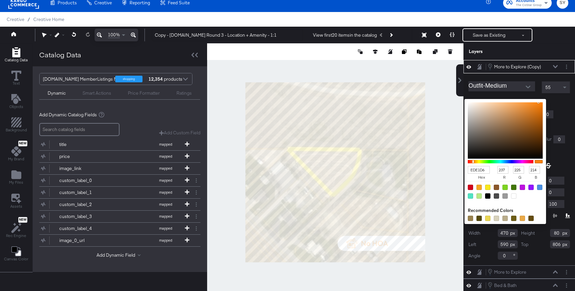
type input "238"
type input "FFFAF5"
type input "250"
type input "245"
type input "FFFBF7"
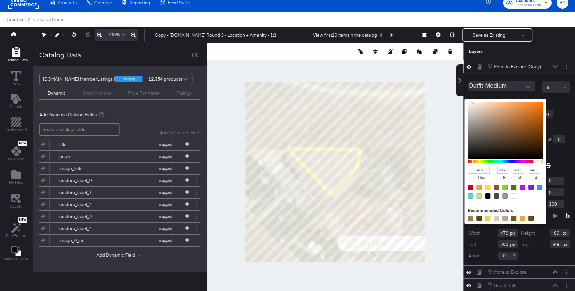
type input "251"
type input "247"
type input "FFFEFE"
type input "254"
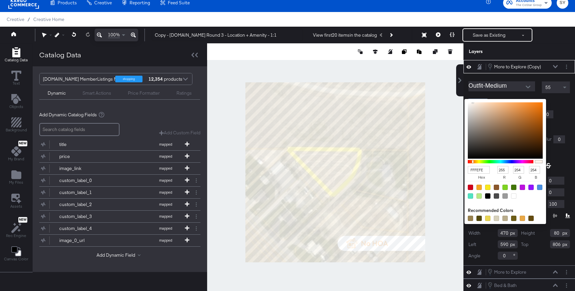
type input "FFFFFF"
type input "255"
drag, startPoint x: 477, startPoint y: 113, endPoint x: 463, endPoint y: 97, distance: 21.7
click at [463, 97] on div "More to Explore (Copy) More to Explore (Copy) Outfit-Medium 55 Fill Color: FFFF…" at bounding box center [519, 175] width 112 height 231
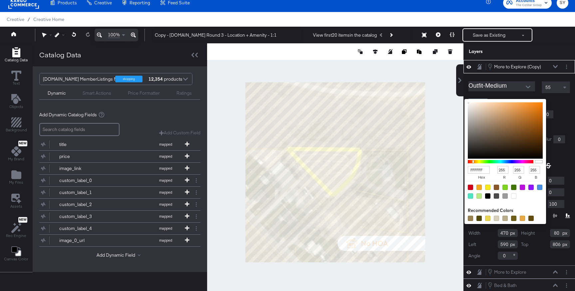
click at [561, 100] on div "FFFFFF hex 255 r 255 g 255 b 100 a Recommended Colors" at bounding box center [536, 101] width 67 height 5
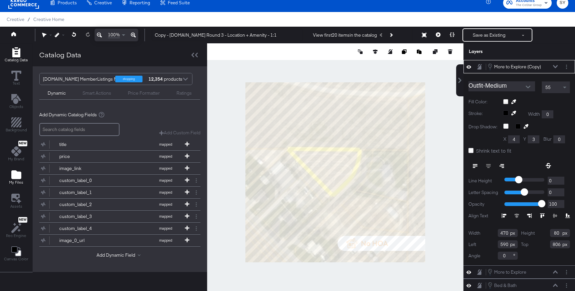
click at [13, 177] on icon "Add Files" at bounding box center [16, 174] width 10 height 9
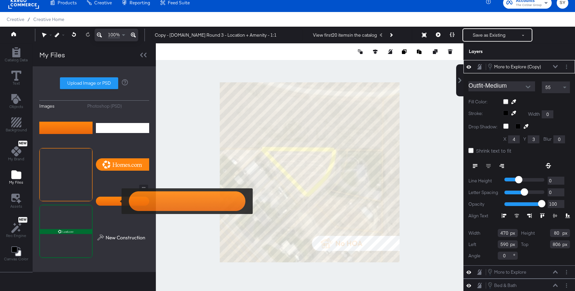
click at [117, 201] on img at bounding box center [122, 200] width 53 height 33
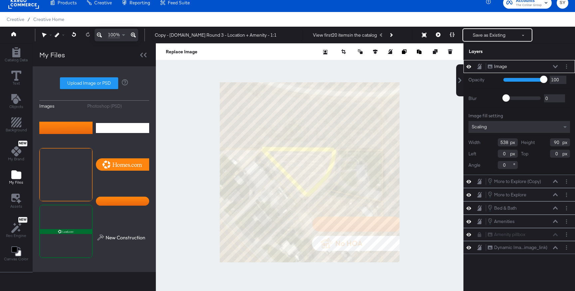
type input "556"
type input "806"
click at [554, 65] on icon at bounding box center [555, 66] width 5 height 3
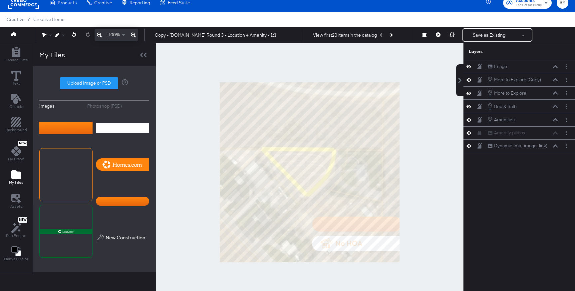
scroll to position [6, 0]
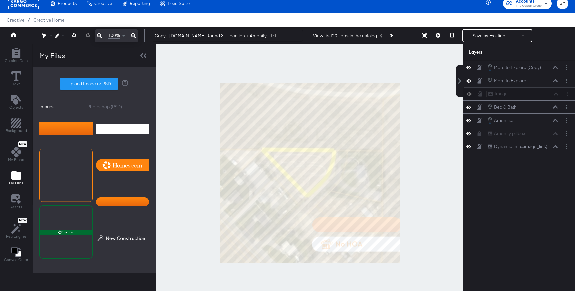
drag, startPoint x: 520, startPoint y: 69, endPoint x: 520, endPoint y: 98, distance: 29.0
click at [520, 98] on div "Image Image More to Explore (Copy) More to Explore (Copy) More to Explore More …" at bounding box center [519, 107] width 112 height 92
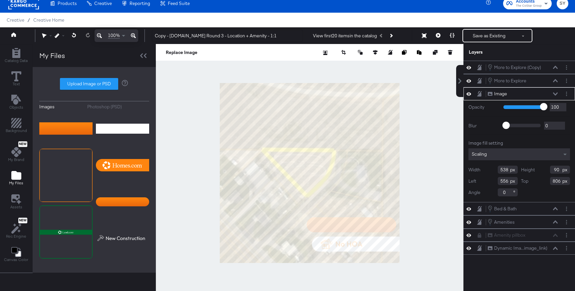
type input "522"
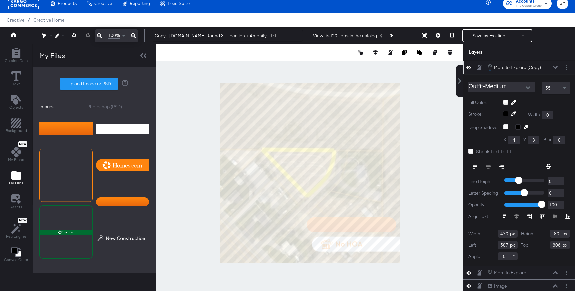
type input "556"
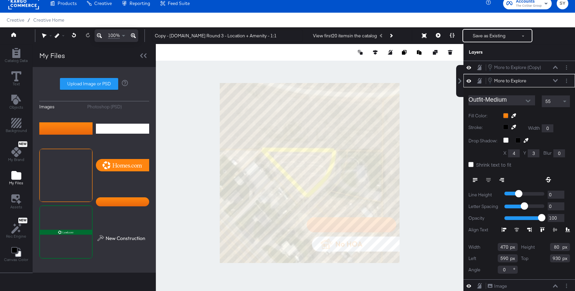
type input "404"
type input "929"
click at [555, 82] on button at bounding box center [555, 81] width 5 height 4
click at [555, 82] on icon at bounding box center [555, 80] width 5 height 3
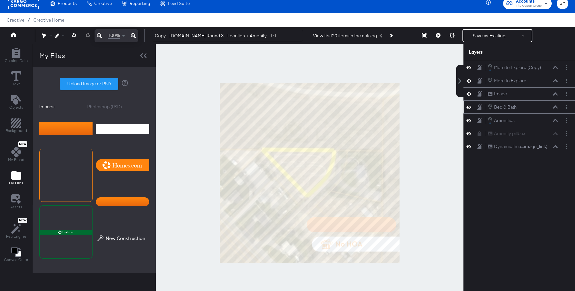
click at [529, 108] on div "Bed & Bath Bed & Bath" at bounding box center [522, 106] width 71 height 7
click at [467, 106] on icon at bounding box center [468, 107] width 5 height 6
click at [467, 106] on icon at bounding box center [468, 107] width 5 height 4
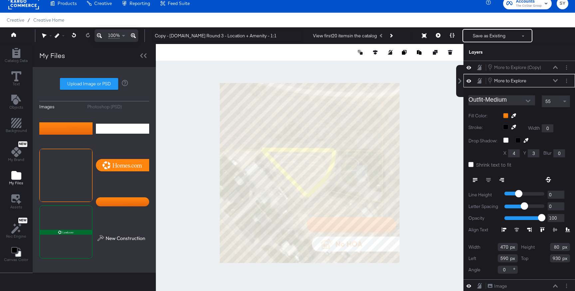
type input "596"
type input "886"
type input "556"
type input "822"
click at [504, 115] on div at bounding box center [536, 115] width 67 height 5
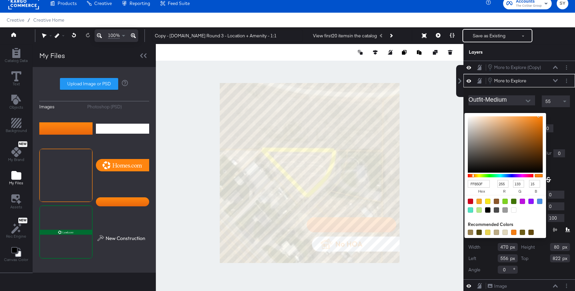
type input "DDD3C9"
type input "221"
type input "211"
type input "201"
type input "E9E4DF"
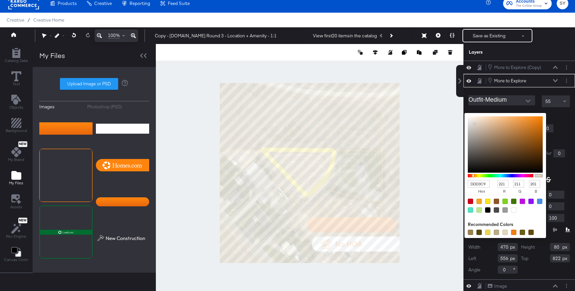
type input "233"
type input "228"
type input "223"
type input "F8F8F8"
type input "248"
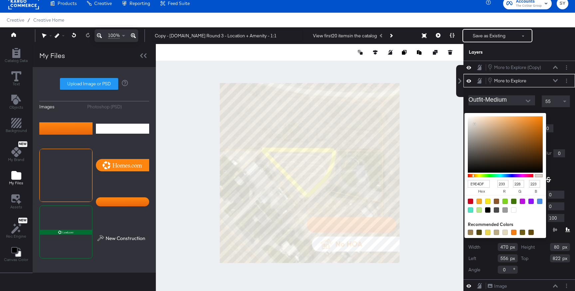
type input "248"
type input "FFFFFF"
type input "255"
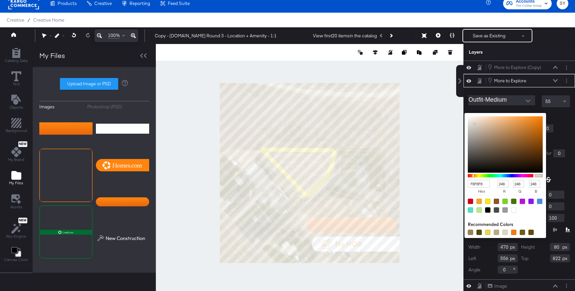
type input "255"
drag, startPoint x: 474, startPoint y: 124, endPoint x: 461, endPoint y: 111, distance: 18.6
click at [463, 111] on div "More to Explore (Copy) More to Explore (Copy) More to Explore More to Explore O…" at bounding box center [519, 176] width 112 height 231
click at [569, 116] on div "FFFFFF hex 255 r 255 g 255 b 100 a Recommended Colors" at bounding box center [536, 115] width 67 height 5
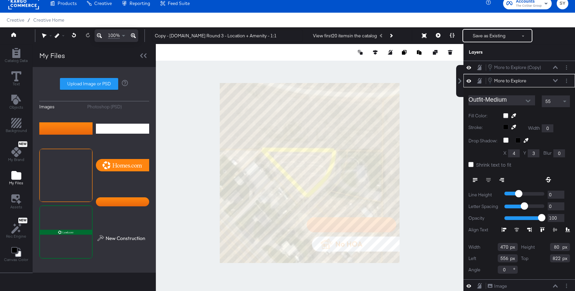
click at [555, 80] on icon at bounding box center [555, 80] width 5 height 3
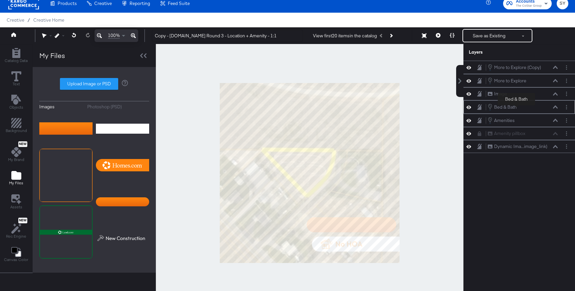
click at [516, 110] on div "Bed & Bath Bed & Bath" at bounding box center [502, 107] width 29 height 7
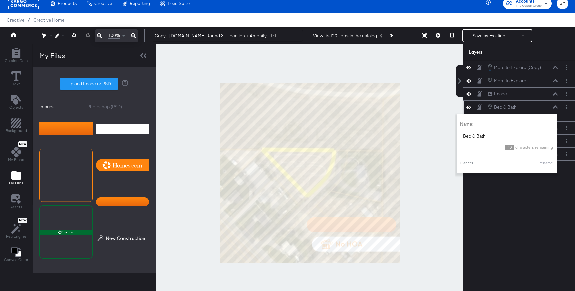
click at [530, 110] on div "Bed & Bath Bed & Bath" at bounding box center [522, 106] width 71 height 7
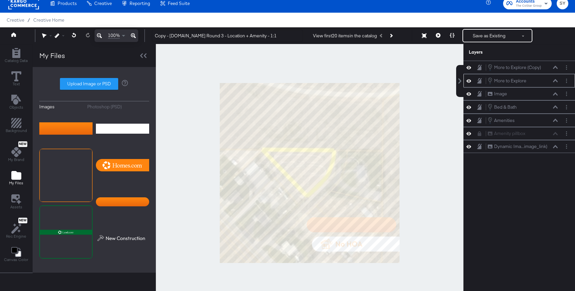
click at [468, 82] on icon at bounding box center [468, 80] width 5 height 3
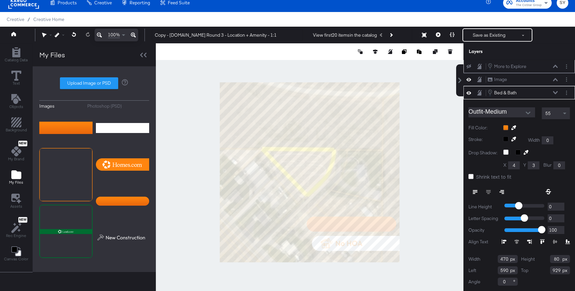
type input "556"
type input "927"
click at [505, 125] on div at bounding box center [536, 127] width 67 height 5
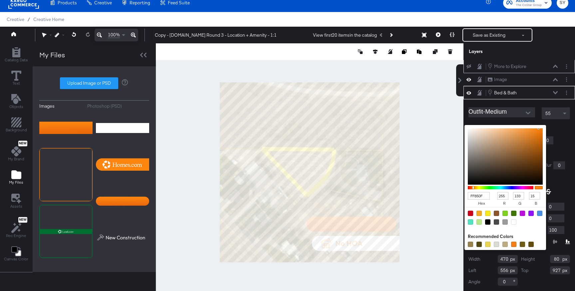
type input "EDE5DD"
type input "237"
type input "229"
type input "221"
type input "EEE6DE"
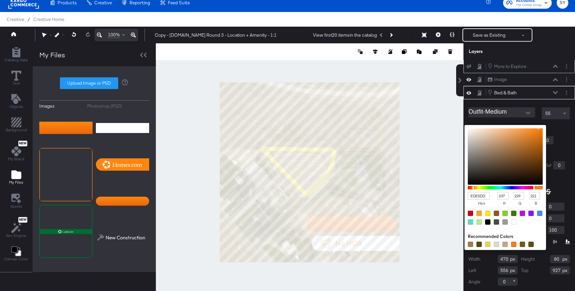
type input "238"
type input "230"
type input "222"
type input "F3ECE5"
type input "243"
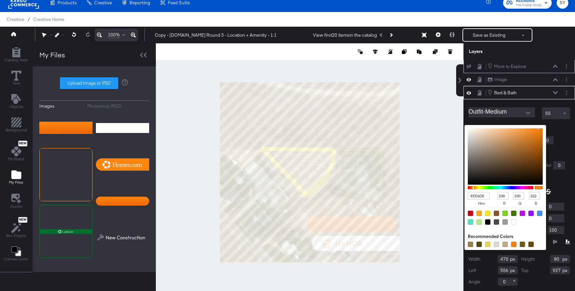
type input "236"
type input "229"
type input "FFFFFF"
type input "255"
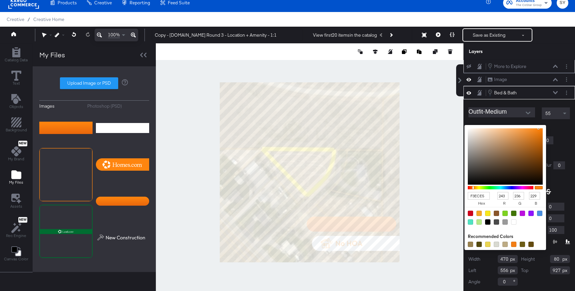
type input "255"
drag, startPoint x: 473, startPoint y: 132, endPoint x: 461, endPoint y: 125, distance: 13.9
click at [463, 125] on div "More to Explore More to Explore Image Image Bed & Bath Bed & Bath Outfit-Medium…" at bounding box center [519, 175] width 112 height 231
click at [519, 122] on div "Outfit-Medium 55 Fill Color: FFFFFF hex 255 r 255 g 255 b 100 a Recommended Col…" at bounding box center [519, 195] width 112 height 192
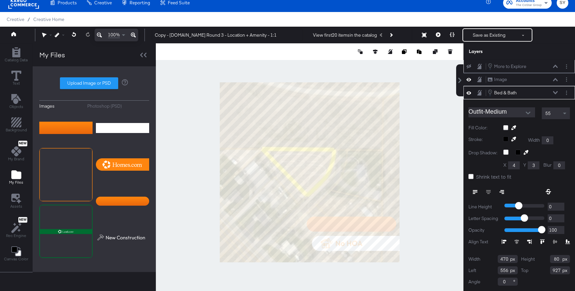
scroll to position [0, 0]
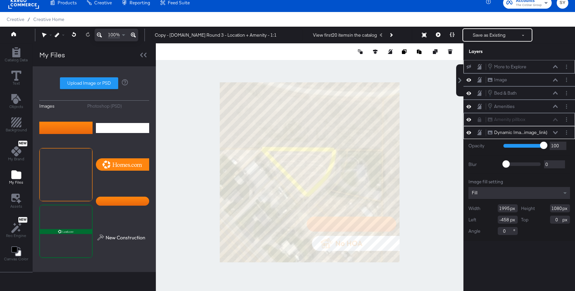
click at [469, 119] on icon at bounding box center [468, 120] width 5 height 6
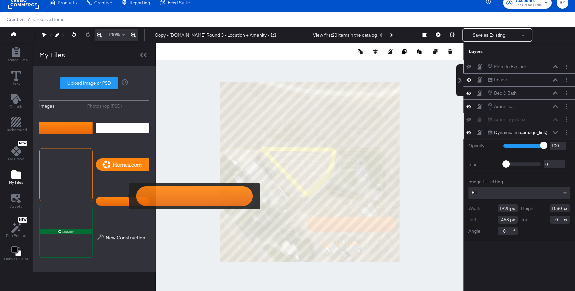
click at [124, 196] on img at bounding box center [122, 200] width 53 height 33
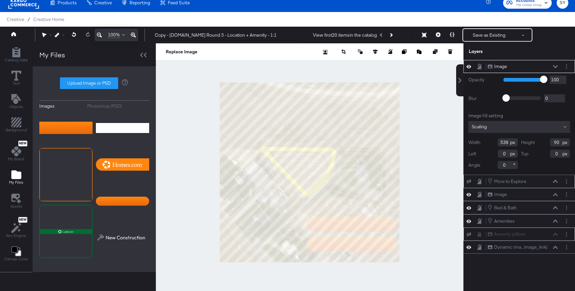
type input "522"
type input "926"
click at [554, 65] on icon at bounding box center [555, 66] width 5 height 3
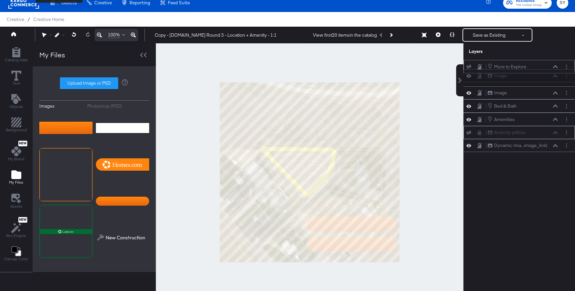
scroll to position [6, 0]
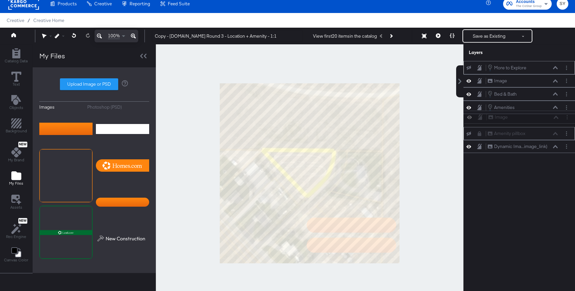
drag, startPoint x: 523, startPoint y: 69, endPoint x: 523, endPoint y: 123, distance: 54.9
click at [523, 123] on div "Image Image More to Explore More to Explore Image Image Bed & Bath Bed & Bath A…" at bounding box center [519, 107] width 112 height 92
drag, startPoint x: 516, startPoint y: 81, endPoint x: 517, endPoint y: 111, distance: 30.0
click at [517, 111] on div "More to Explore More to Explore Image Image Bed & Bath Bed & Bath Amenities Ame…" at bounding box center [519, 107] width 112 height 92
click at [467, 69] on icon at bounding box center [468, 68] width 5 height 4
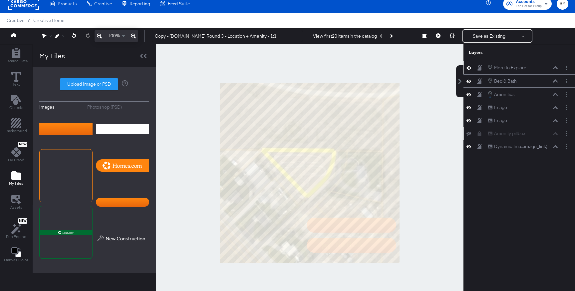
click at [555, 69] on button at bounding box center [555, 68] width 5 height 4
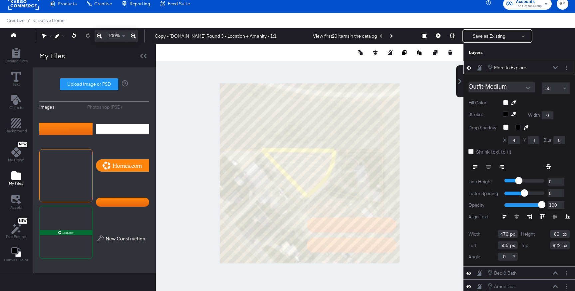
click at [555, 68] on icon at bounding box center [555, 67] width 5 height 3
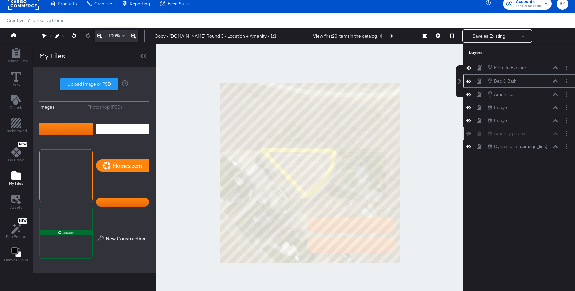
click at [556, 79] on button at bounding box center [555, 81] width 5 height 4
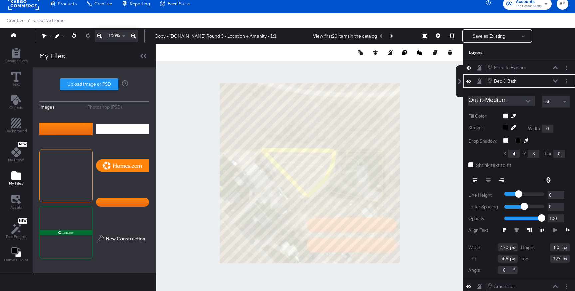
click at [556, 79] on button at bounding box center [555, 81] width 5 height 4
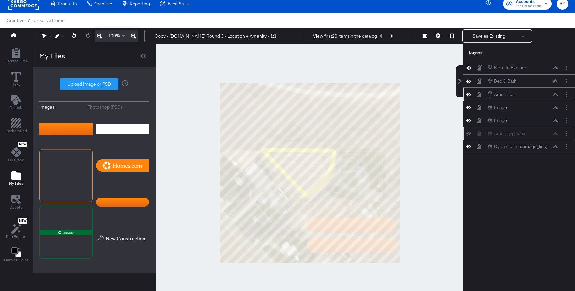
click at [556, 96] on icon at bounding box center [555, 94] width 5 height 3
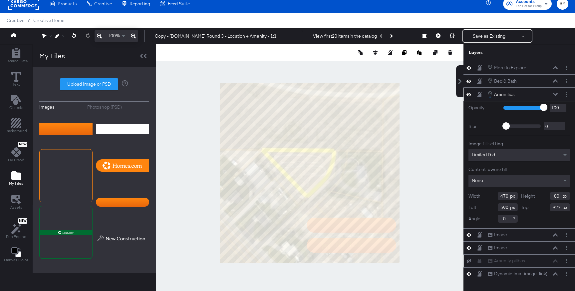
click at [470, 95] on icon at bounding box center [468, 94] width 5 height 3
click at [470, 95] on icon at bounding box center [468, 94] width 5 height 4
click at [556, 92] on button at bounding box center [555, 94] width 5 height 4
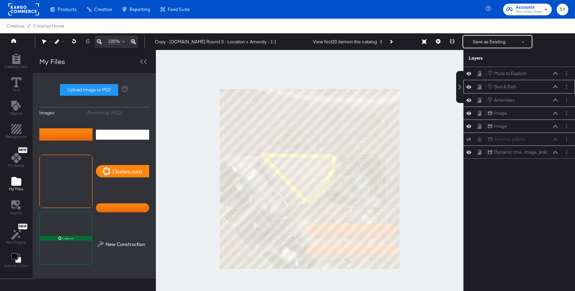
scroll to position [6, 0]
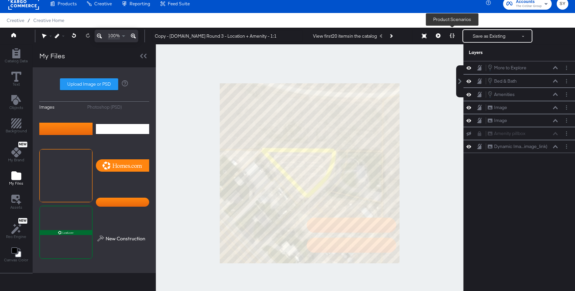
click at [454, 34] on icon at bounding box center [452, 35] width 5 height 5
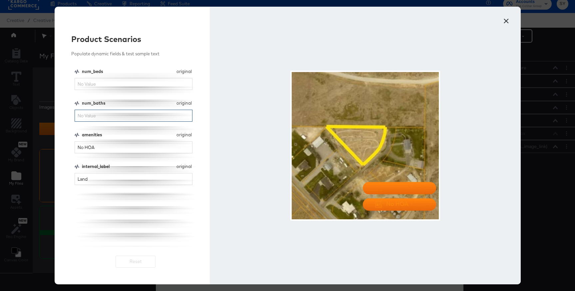
click at [100, 113] on input "num_baths" at bounding box center [134, 116] width 118 height 12
type input "5"
click at [509, 22] on button "×" at bounding box center [506, 19] width 12 height 12
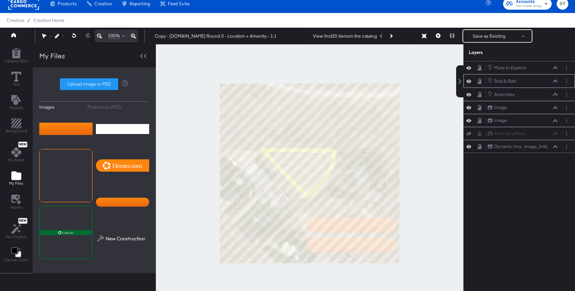
click at [467, 84] on button at bounding box center [468, 81] width 5 height 6
click at [467, 84] on div "Bed & Bath Bed & Bath" at bounding box center [519, 80] width 106 height 7
click at [514, 80] on div "Bed & Bath" at bounding box center [505, 81] width 23 height 6
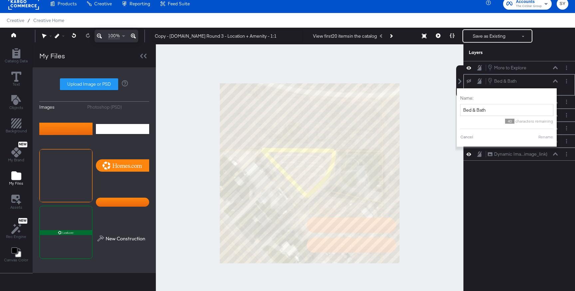
click at [469, 81] on icon at bounding box center [468, 81] width 5 height 4
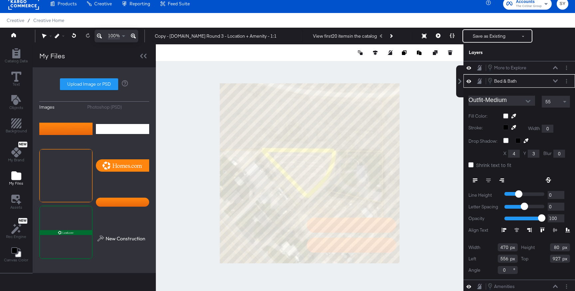
click at [553, 82] on button at bounding box center [555, 81] width 5 height 4
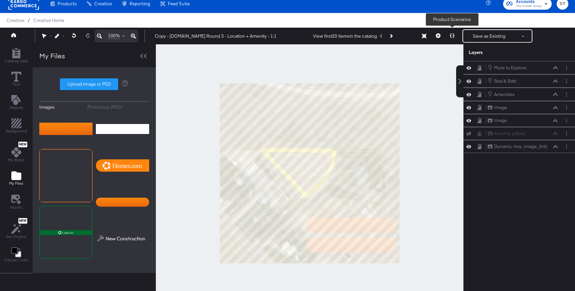
click at [453, 35] on icon at bounding box center [452, 35] width 5 height 5
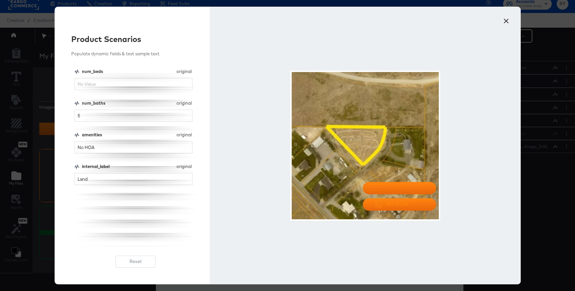
click at [506, 21] on button "×" at bounding box center [506, 19] width 12 height 12
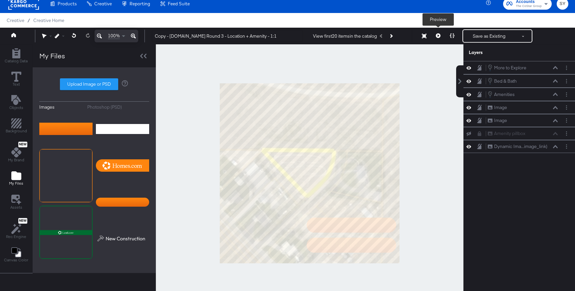
click at [435, 35] on button at bounding box center [438, 35] width 14 height 13
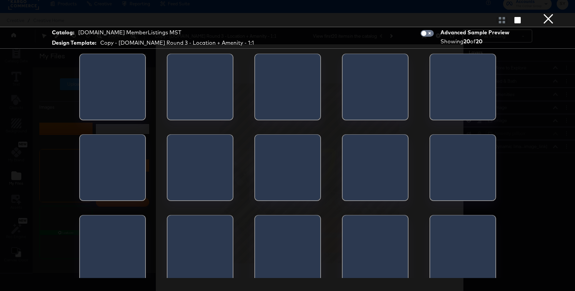
click at [435, 35] on div "Advanced Sample Preview Showing 20 of 20" at bounding box center [465, 38] width 101 height 20
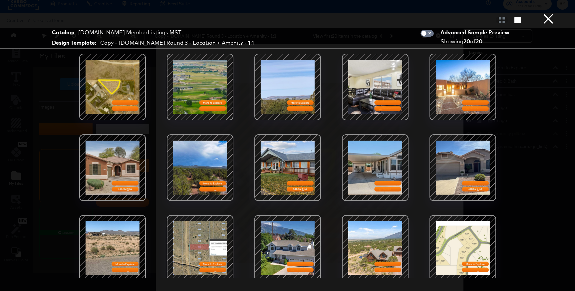
click at [548, 13] on button "×" at bounding box center [548, 6] width 13 height 13
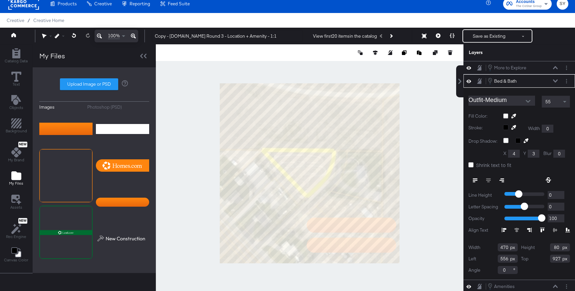
type input "931"
click at [555, 78] on div "Bed & Bath Bed & Bath" at bounding box center [522, 80] width 71 height 7
click at [555, 83] on div "Bed & Bath Bed & Bath" at bounding box center [522, 80] width 71 height 7
click at [555, 81] on icon at bounding box center [555, 80] width 5 height 3
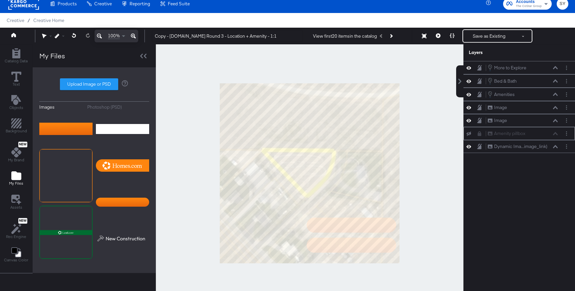
click at [469, 136] on div "Amenity pillbox Amenity pillbox" at bounding box center [519, 133] width 106 height 7
click at [519, 133] on div "Amenity pillbox Amenity pillbox" at bounding box center [522, 133] width 71 height 7
click at [468, 134] on icon at bounding box center [468, 133] width 5 height 4
click at [481, 132] on icon at bounding box center [479, 133] width 5 height 5
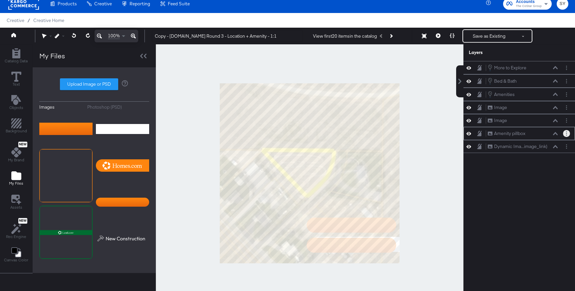
click at [567, 133] on circle "Layer Options" at bounding box center [566, 133] width 1 height 1
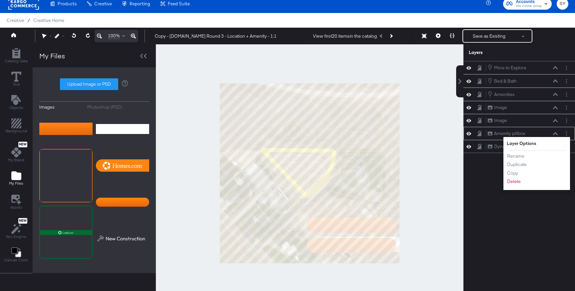
click at [514, 185] on div "Rename Duplicate Copy Delete" at bounding box center [525, 169] width 37 height 36
click at [516, 180] on button "Delete" at bounding box center [514, 181] width 14 height 7
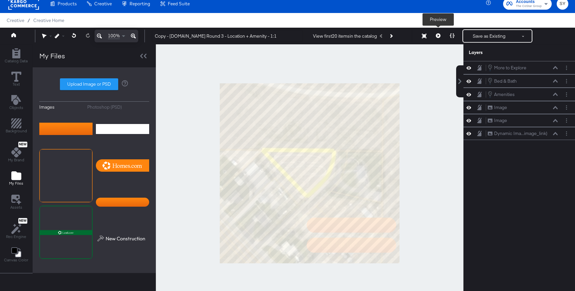
click at [438, 34] on icon at bounding box center [438, 35] width 5 height 5
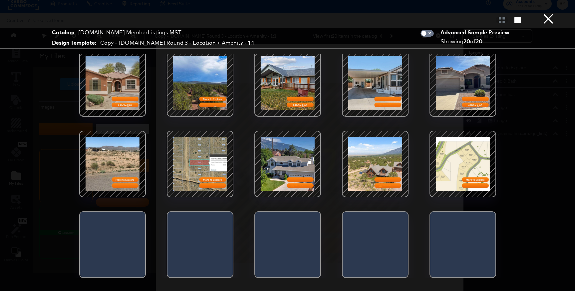
scroll to position [0, 0]
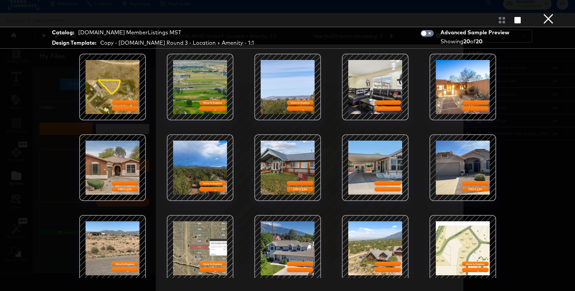
click at [547, 13] on button "×" at bounding box center [548, 6] width 13 height 13
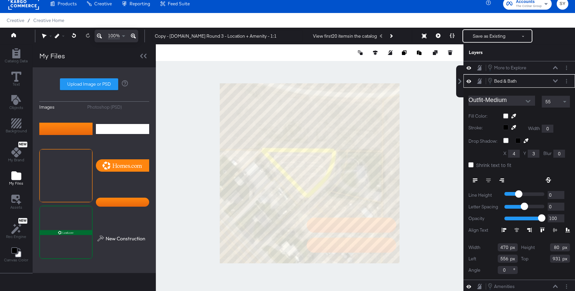
click at [553, 84] on div "Bed & Bath Bed & Bath" at bounding box center [522, 80] width 71 height 7
click at [555, 75] on div "Bed & Bath Bed & Bath" at bounding box center [519, 80] width 112 height 13
click at [555, 81] on icon at bounding box center [555, 80] width 5 height 3
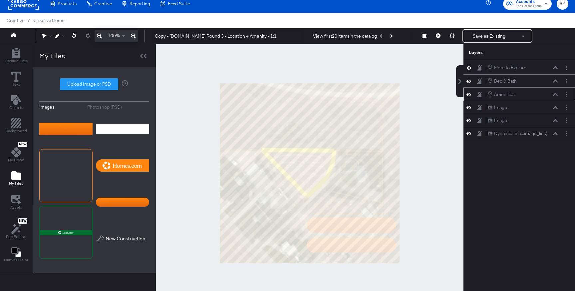
click at [471, 94] on div at bounding box center [470, 94] width 9 height 6
click at [468, 94] on icon at bounding box center [468, 95] width 5 height 6
click at [438, 35] on icon at bounding box center [438, 35] width 5 height 5
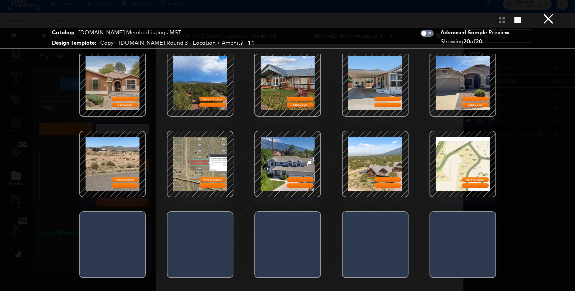
scroll to position [17, 0]
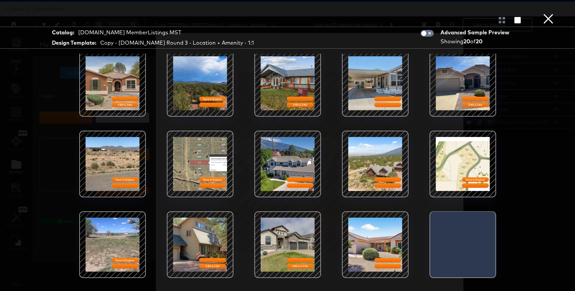
click at [551, 13] on button "×" at bounding box center [548, 6] width 13 height 13
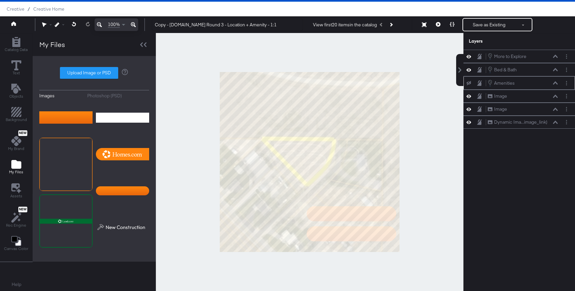
click at [467, 82] on icon at bounding box center [468, 83] width 5 height 4
click at [567, 84] on button "Layer Options" at bounding box center [566, 83] width 7 height 7
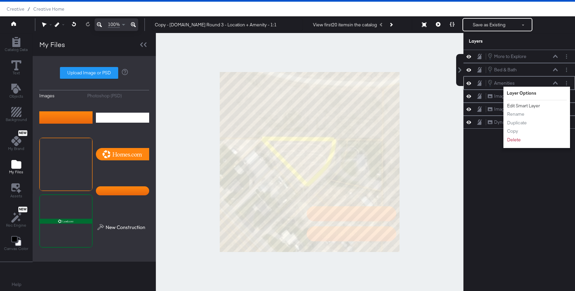
click at [526, 106] on button "Edit Smart Layer" at bounding box center [524, 105] width 34 height 7
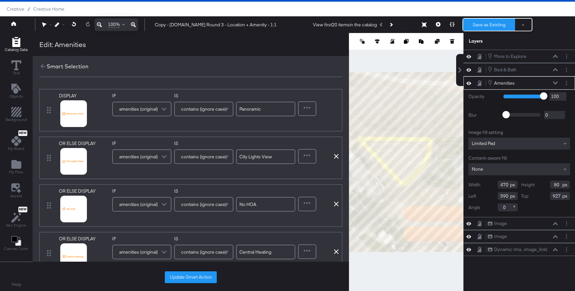
click at [497, 29] on button "Save as Existing" at bounding box center [489, 25] width 52 height 12
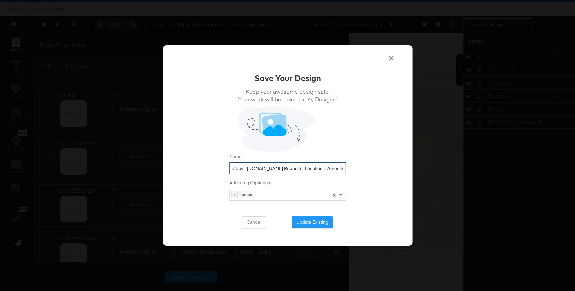
scroll to position [0, 0]
drag, startPoint x: 233, startPoint y: 167, endPoint x: 357, endPoint y: 166, distance: 123.5
click at [357, 166] on div "Save Your Design Keep your awesome design safe. Your work will be saved to ‘My …" at bounding box center [288, 145] width 250 height 200
type input "c"
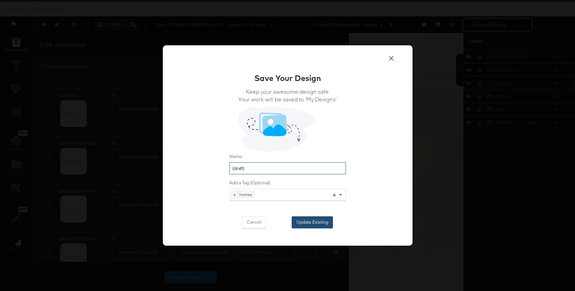
type input "(draft)"
click at [317, 219] on button "Update Existing" at bounding box center [312, 222] width 41 height 12
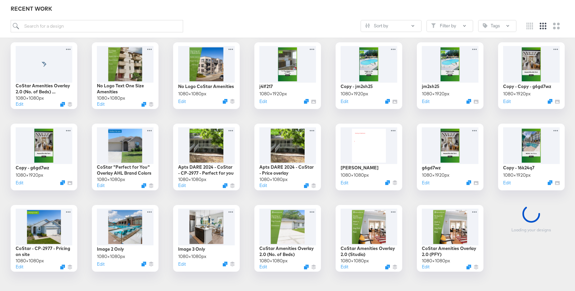
scroll to position [1336, 0]
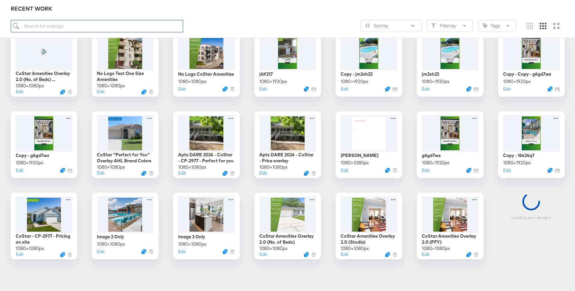
click at [83, 29] on input "search" at bounding box center [97, 26] width 172 height 12
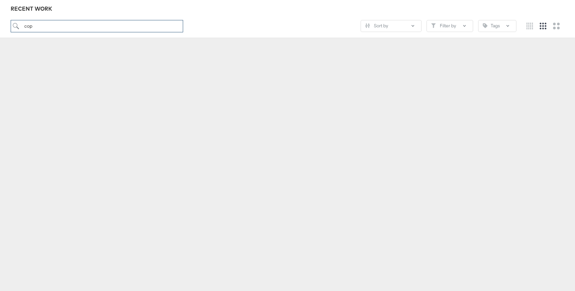
scroll to position [74, 0]
type input "c"
type input "draft"
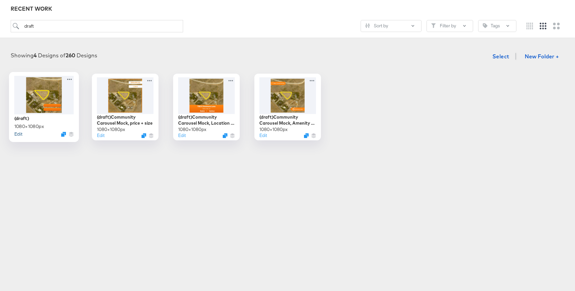
click at [17, 135] on button "Edit" at bounding box center [18, 133] width 8 height 6
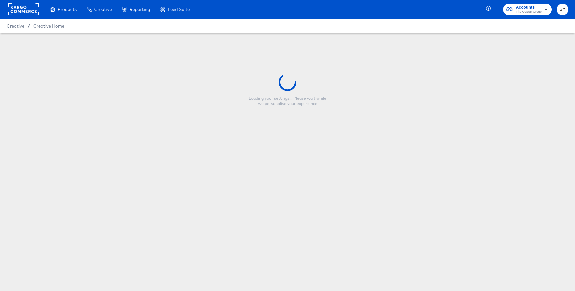
type input "(draft)"
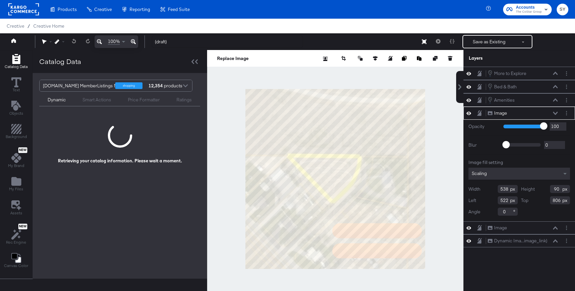
click at [497, 43] on button "Save as Existing" at bounding box center [489, 42] width 52 height 12
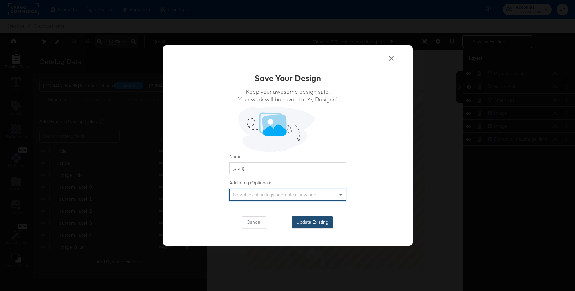
click at [304, 217] on button "Update Existing" at bounding box center [312, 222] width 41 height 12
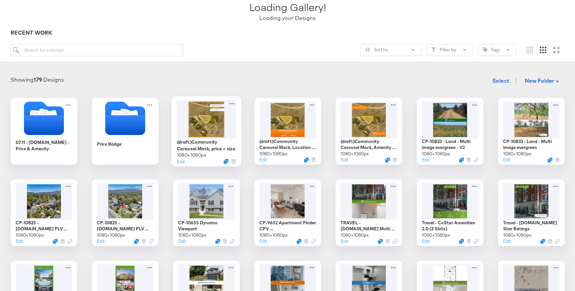
scroll to position [25, 0]
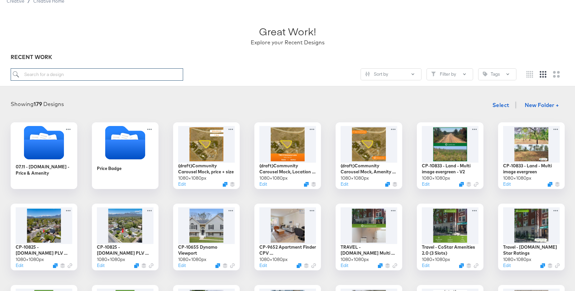
click at [134, 77] on input "search" at bounding box center [97, 74] width 172 height 12
type input "draft"
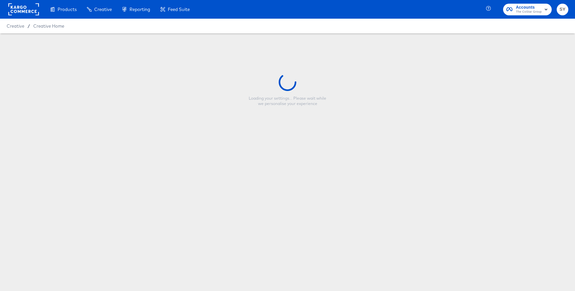
type input "(draft)"
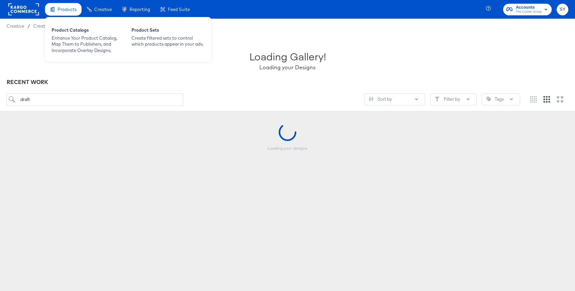
click at [66, 11] on span "Products" at bounding box center [67, 9] width 19 height 5
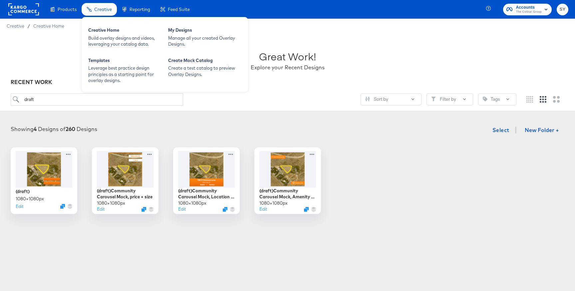
click at [104, 9] on span "Creative" at bounding box center [103, 9] width 18 height 5
click at [107, 38] on div "Build overlay designs and videos, leveraging your catalog data." at bounding box center [124, 41] width 73 height 12
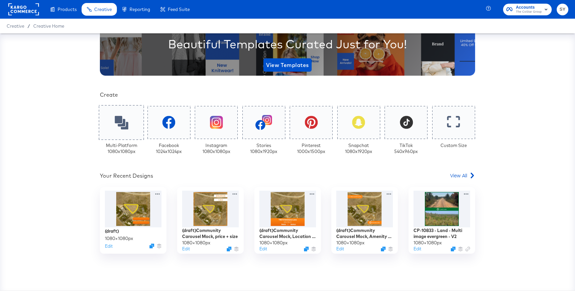
scroll to position [93, 0]
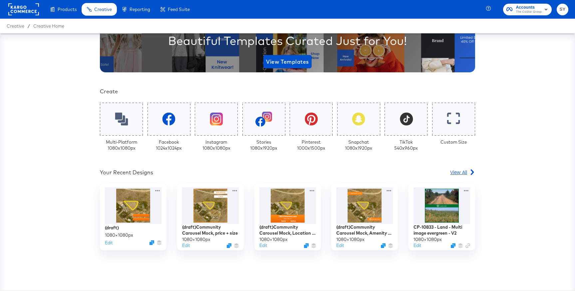
click at [468, 174] on div "View All" at bounding box center [462, 171] width 25 height 7
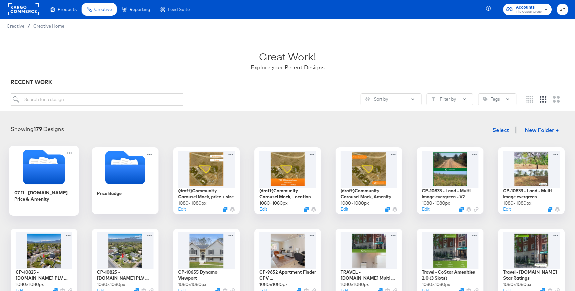
click at [63, 167] on icon "Folder" at bounding box center [44, 173] width 42 height 21
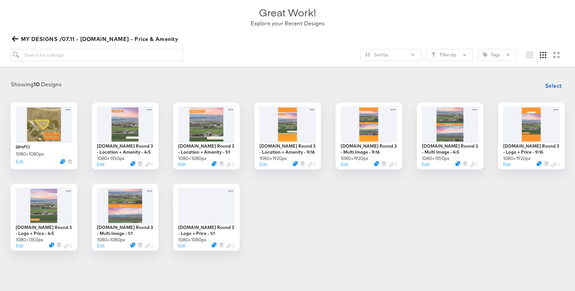
scroll to position [69, 0]
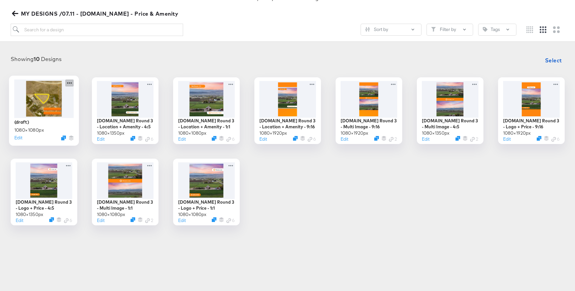
click at [68, 82] on icon at bounding box center [69, 82] width 5 height 1
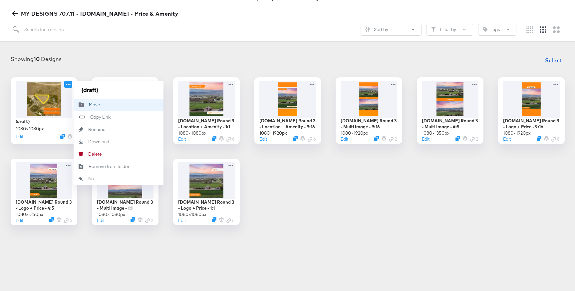
click at [103, 107] on button "Move Move" at bounding box center [119, 105] width 90 height 12
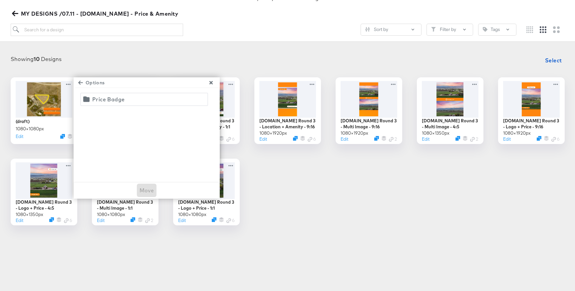
click at [93, 81] on span "Options" at bounding box center [92, 83] width 25 height 8
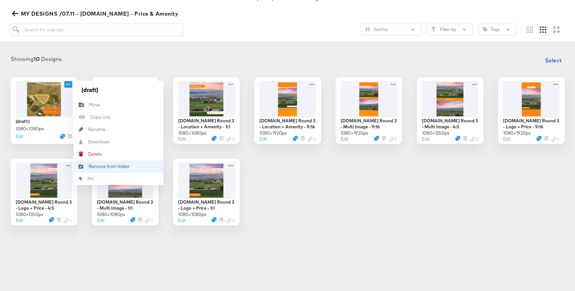
click at [89, 166] on div "Remove from folder Remove from folder" at bounding box center [89, 166] width 0 height 0
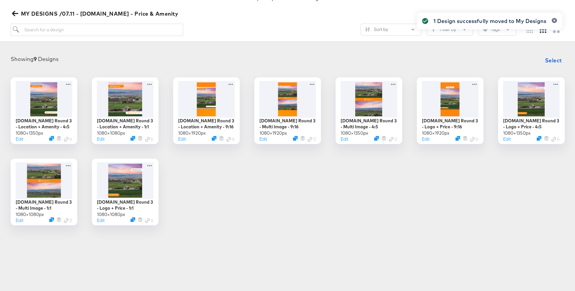
scroll to position [74, 0]
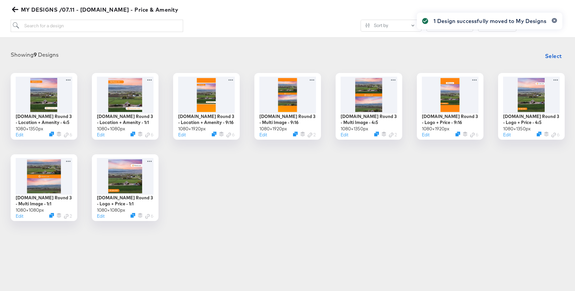
click at [16, 9] on icon "button" at bounding box center [15, 9] width 6 height 6
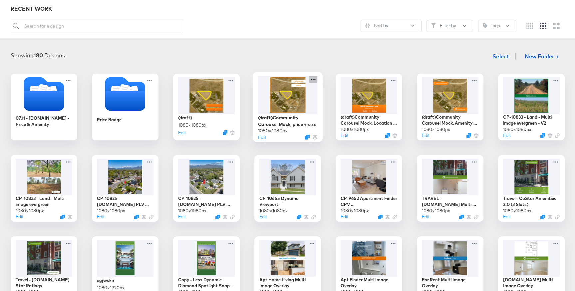
click at [312, 79] on icon at bounding box center [313, 79] width 8 height 7
